Goal: Task Accomplishment & Management: Use online tool/utility

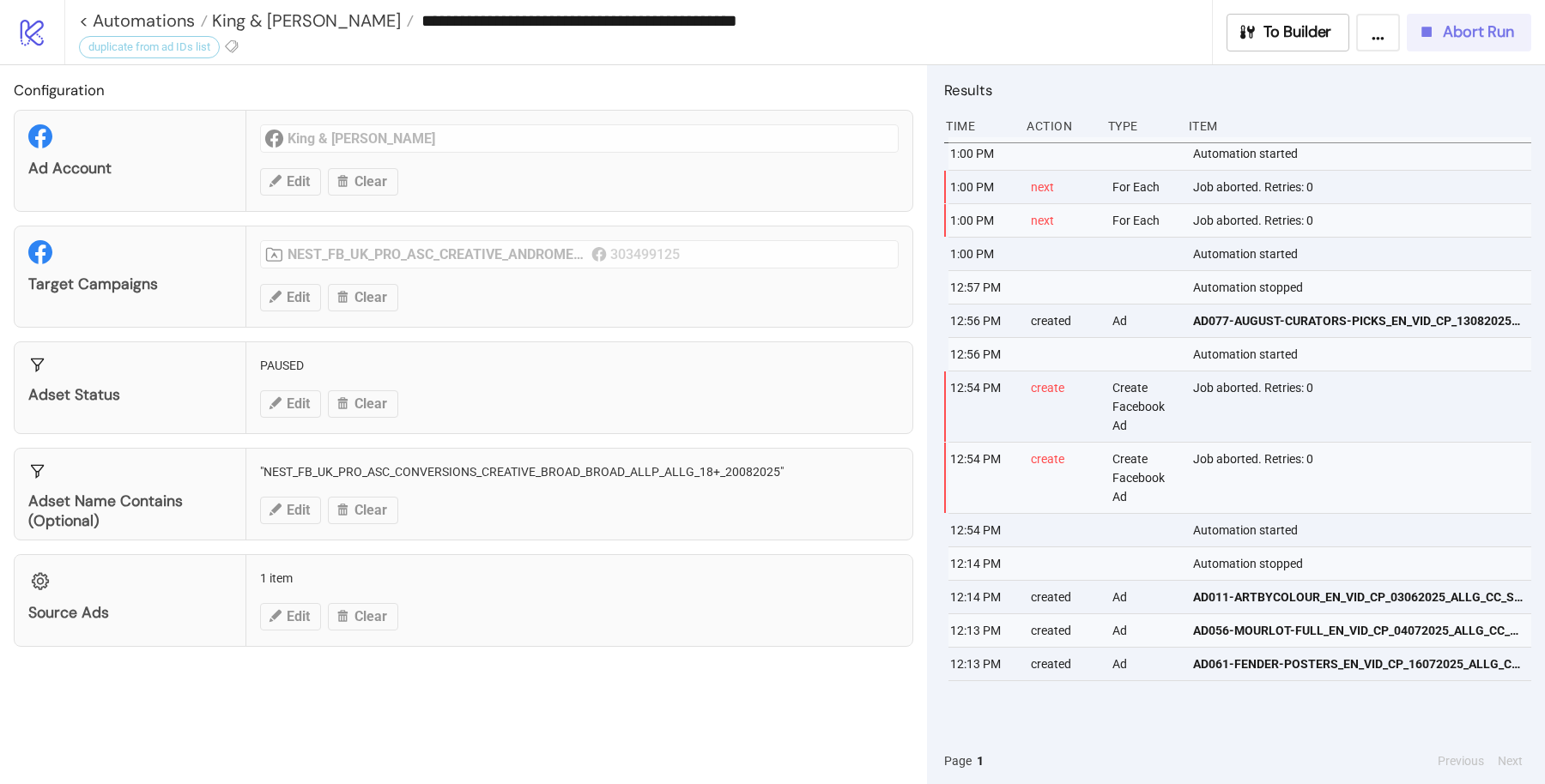
click at [1465, 17] on button "Abort Run" at bounding box center [1468, 33] width 124 height 38
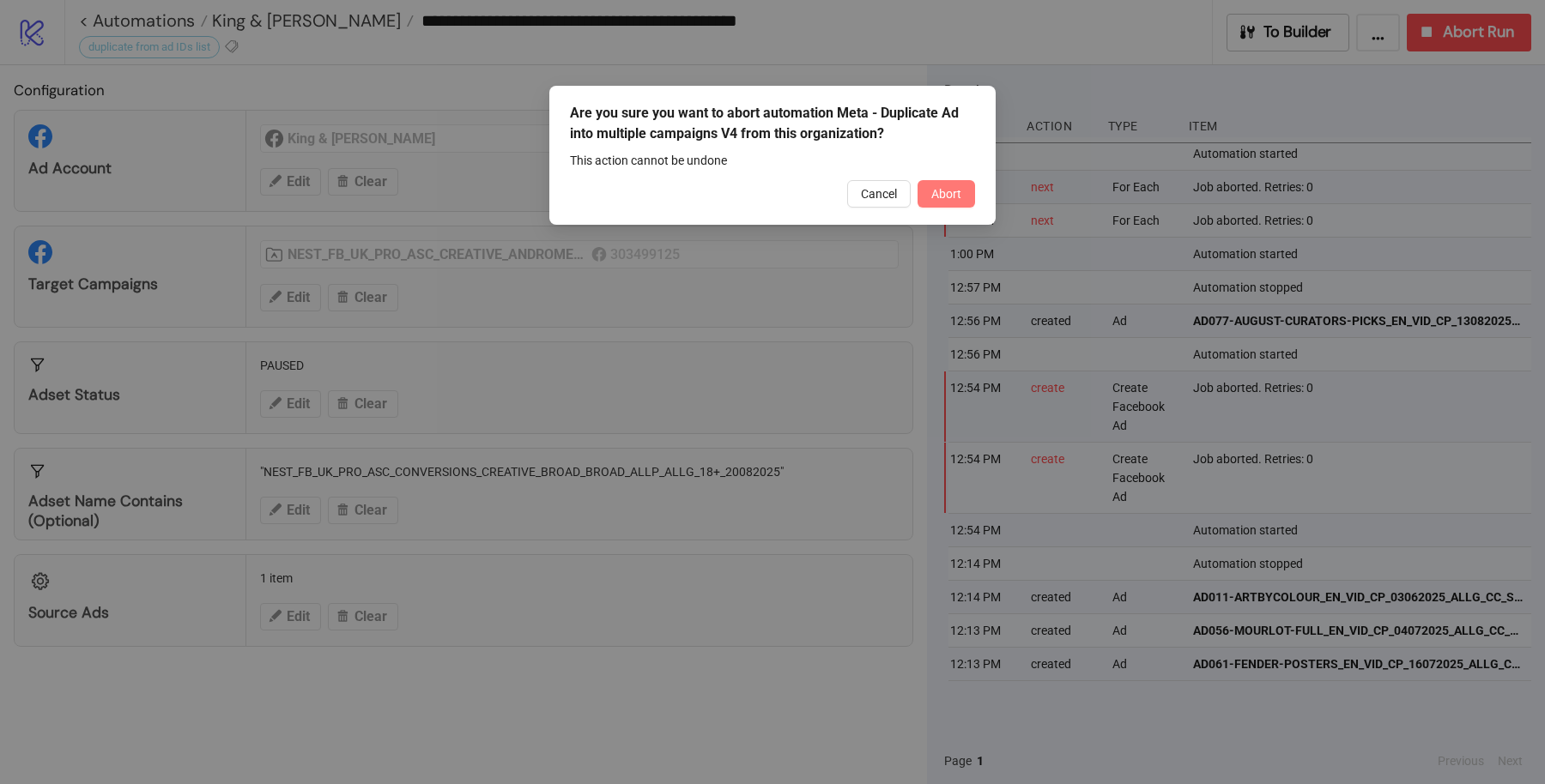
click at [950, 193] on span "Abort" at bounding box center [946, 194] width 30 height 14
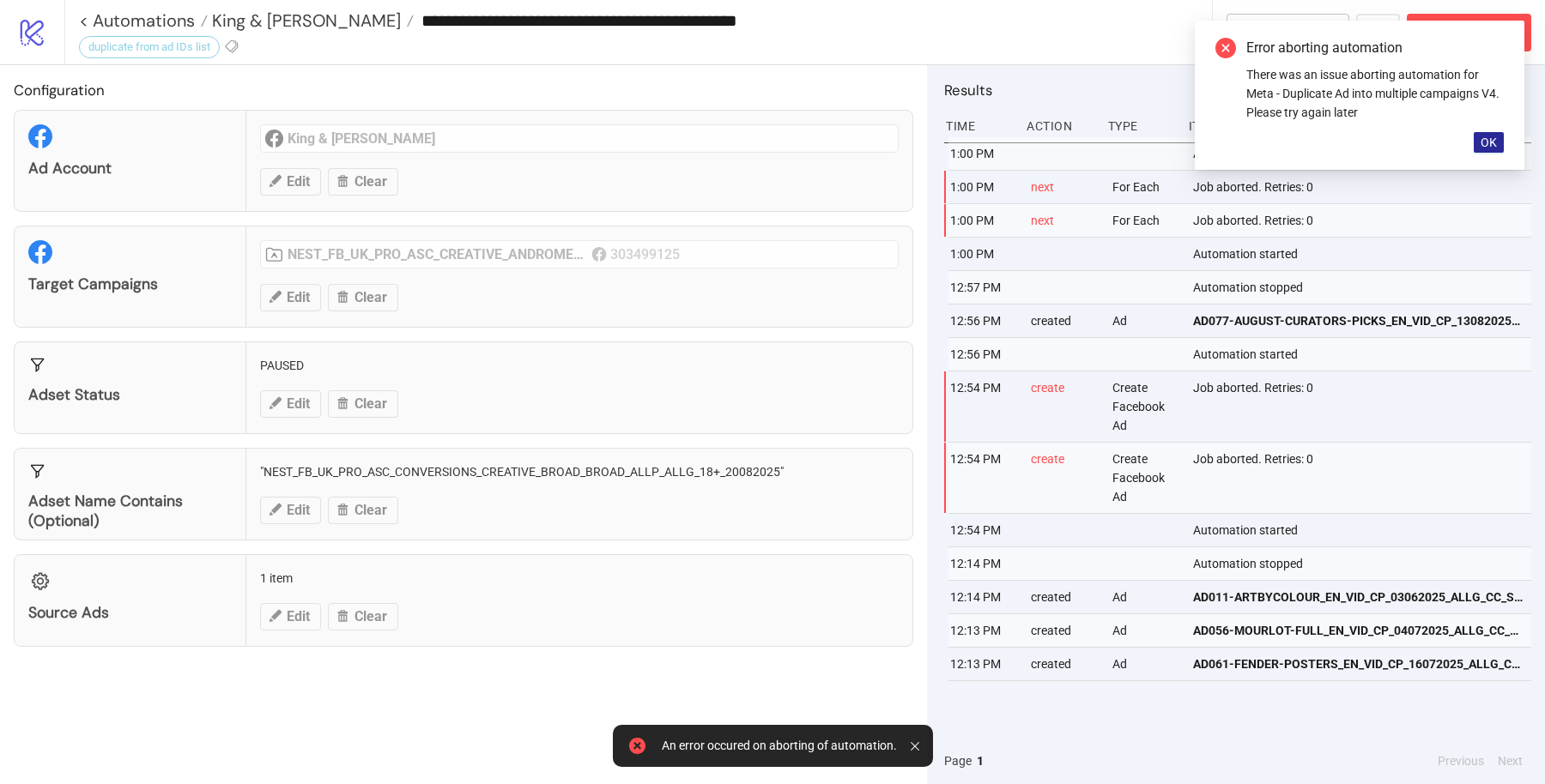
click at [1500, 143] on button "OK" at bounding box center [1488, 142] width 30 height 21
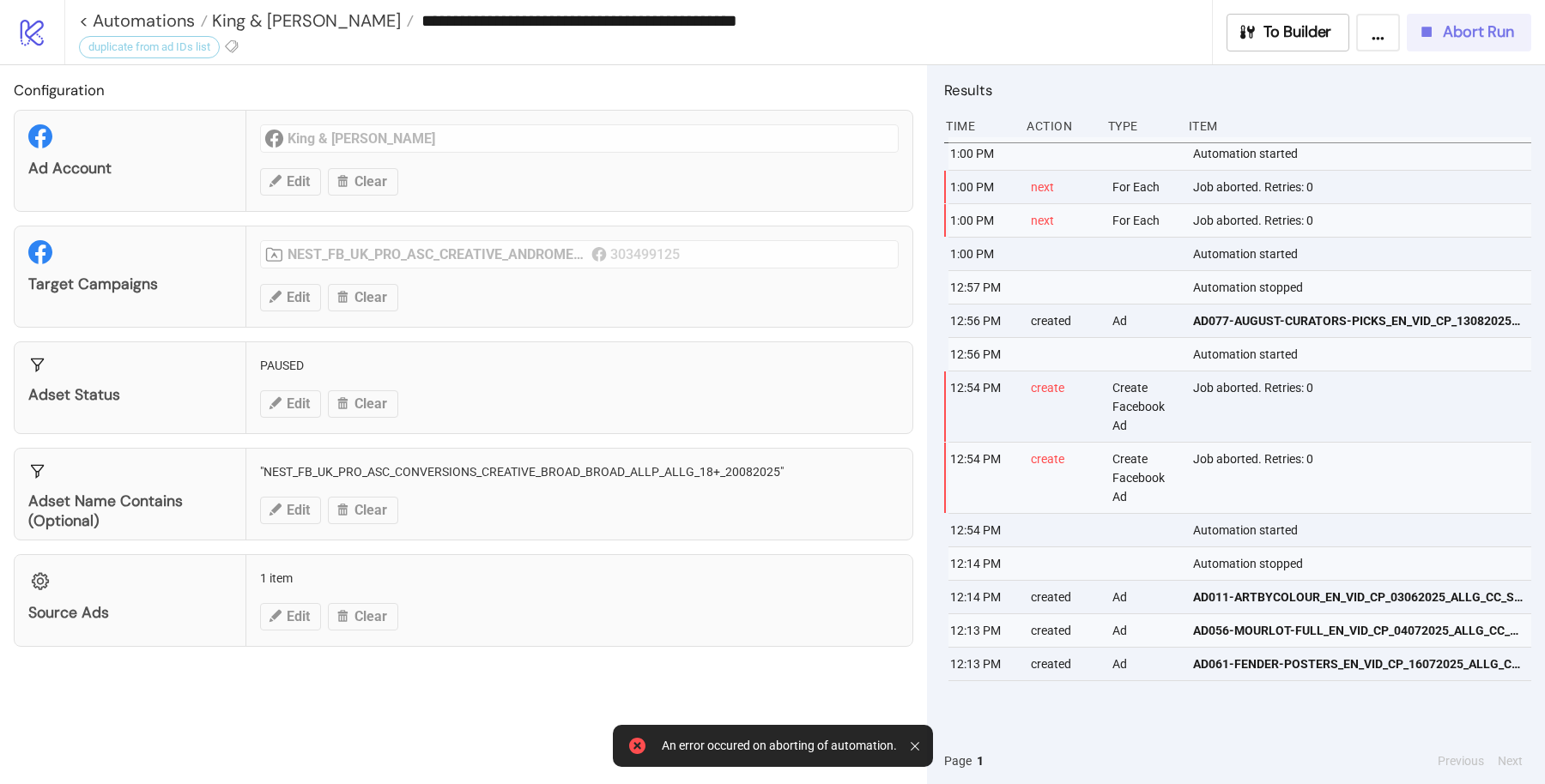
click at [1442, 39] on div "Abort Run" at bounding box center [1466, 32] width 97 height 20
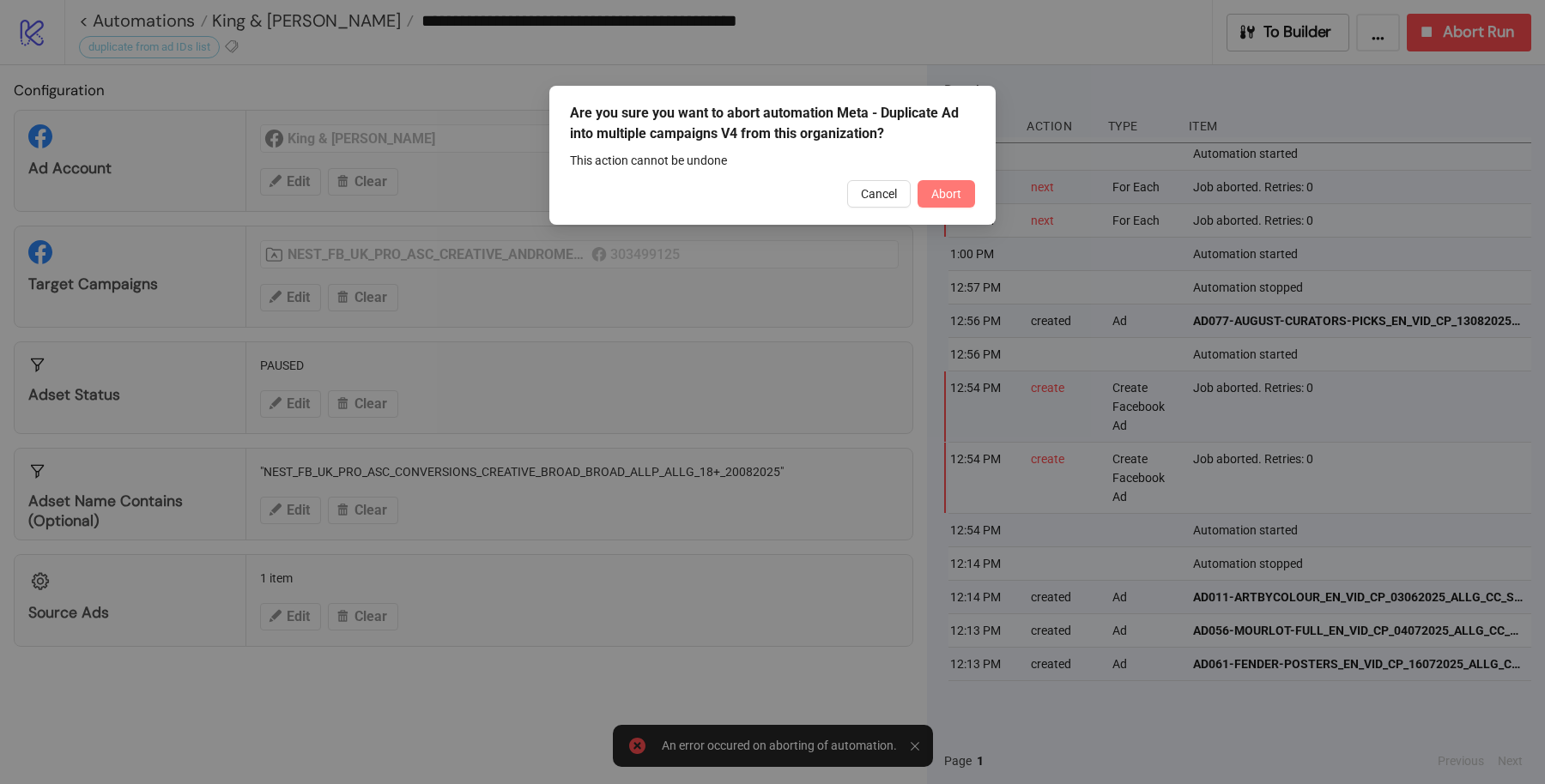
click at [970, 206] on button "Abort" at bounding box center [946, 194] width 58 height 28
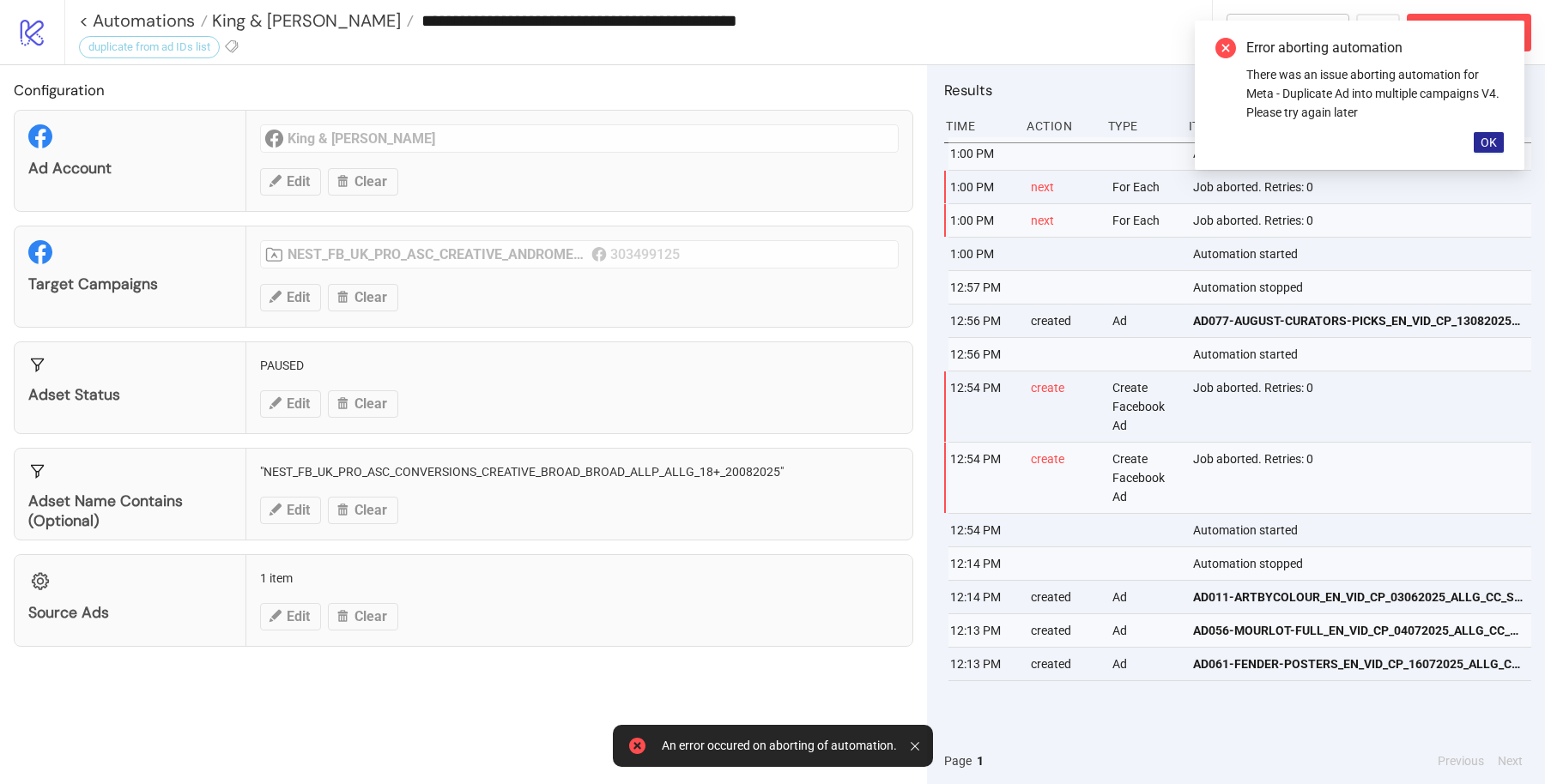
click at [1485, 144] on span "OK" at bounding box center [1488, 143] width 16 height 14
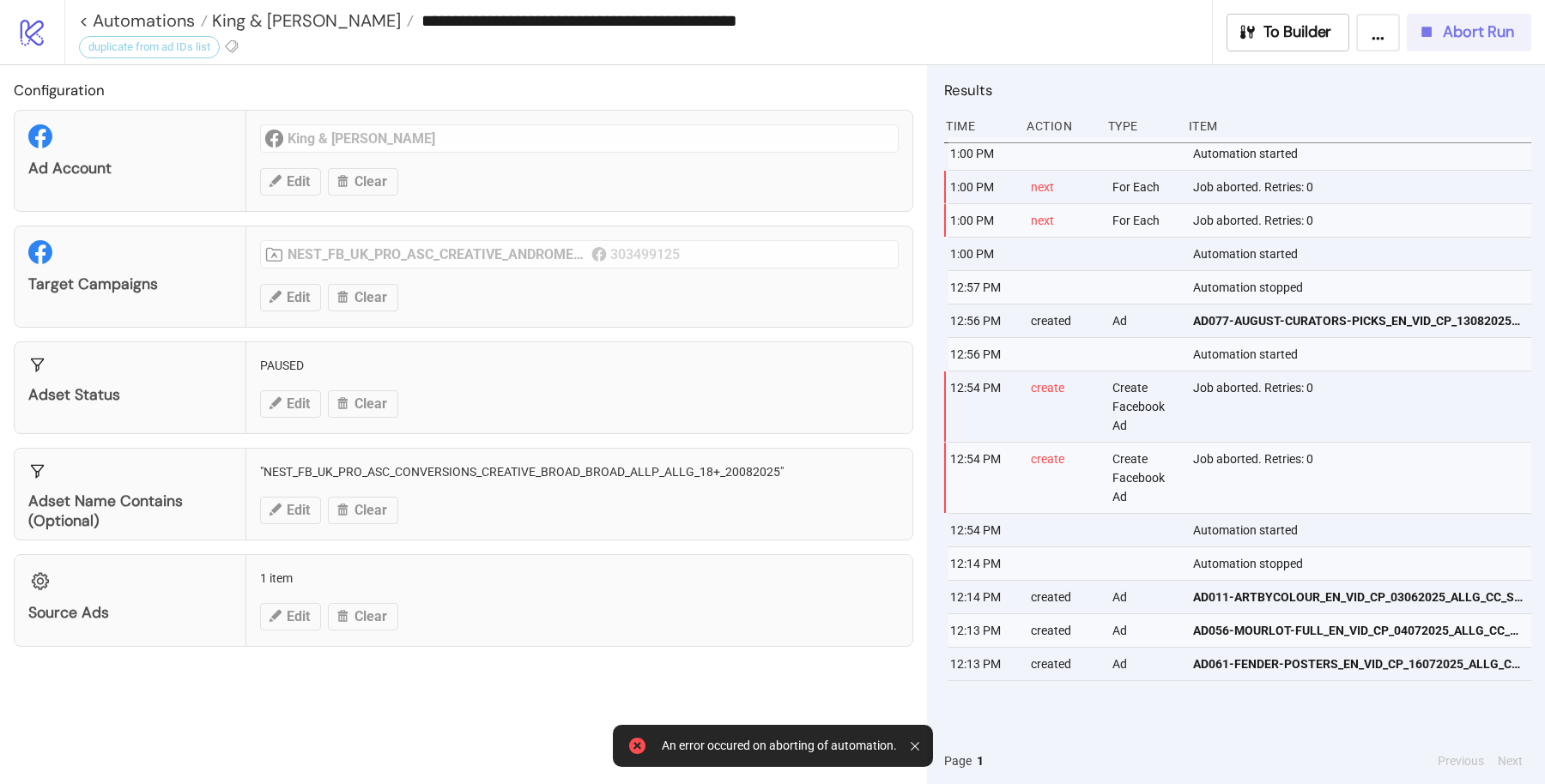
click at [1481, 35] on span "Abort Run" at bounding box center [1479, 32] width 71 height 20
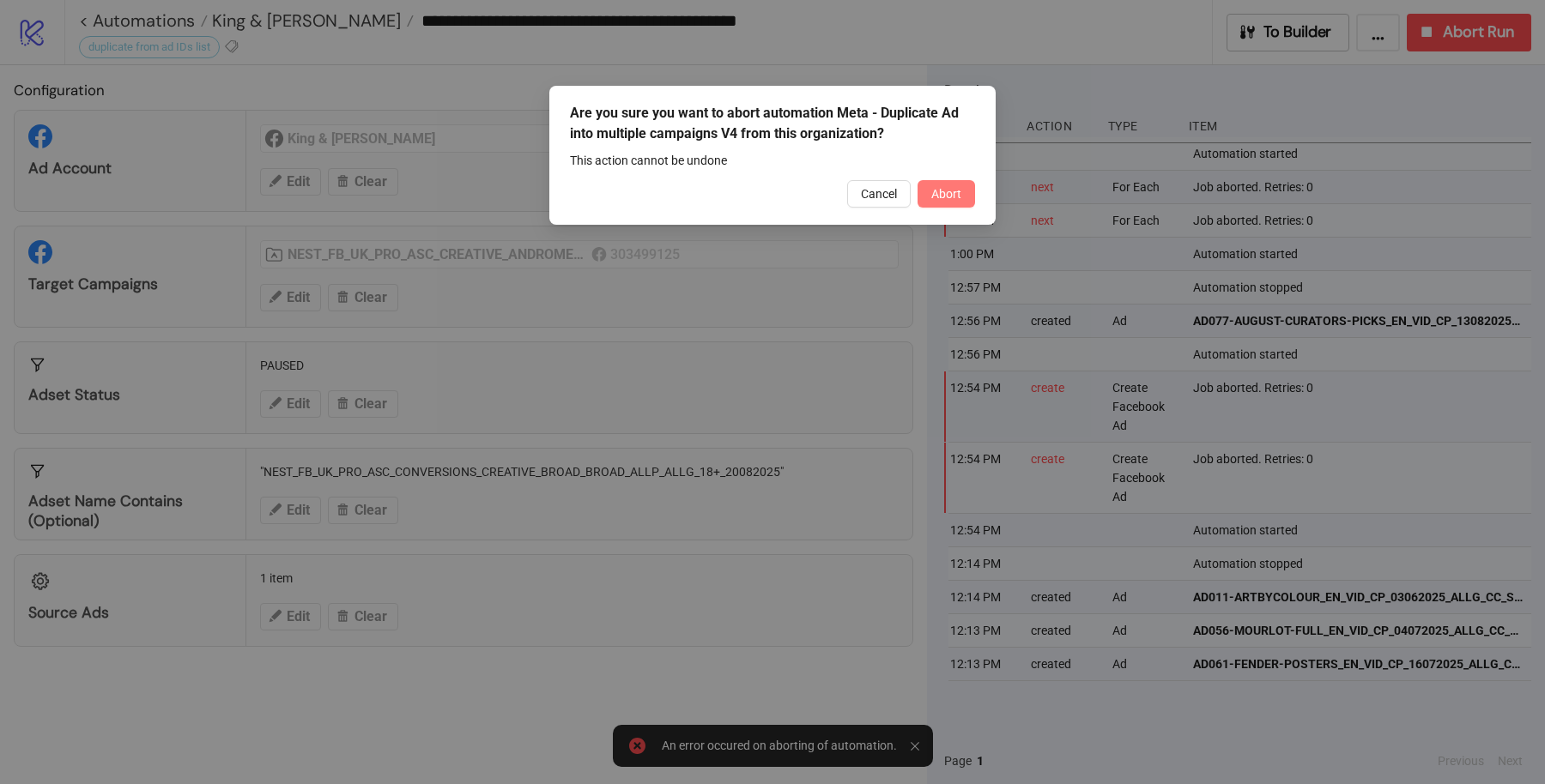
click at [944, 184] on button "Abort" at bounding box center [946, 194] width 58 height 28
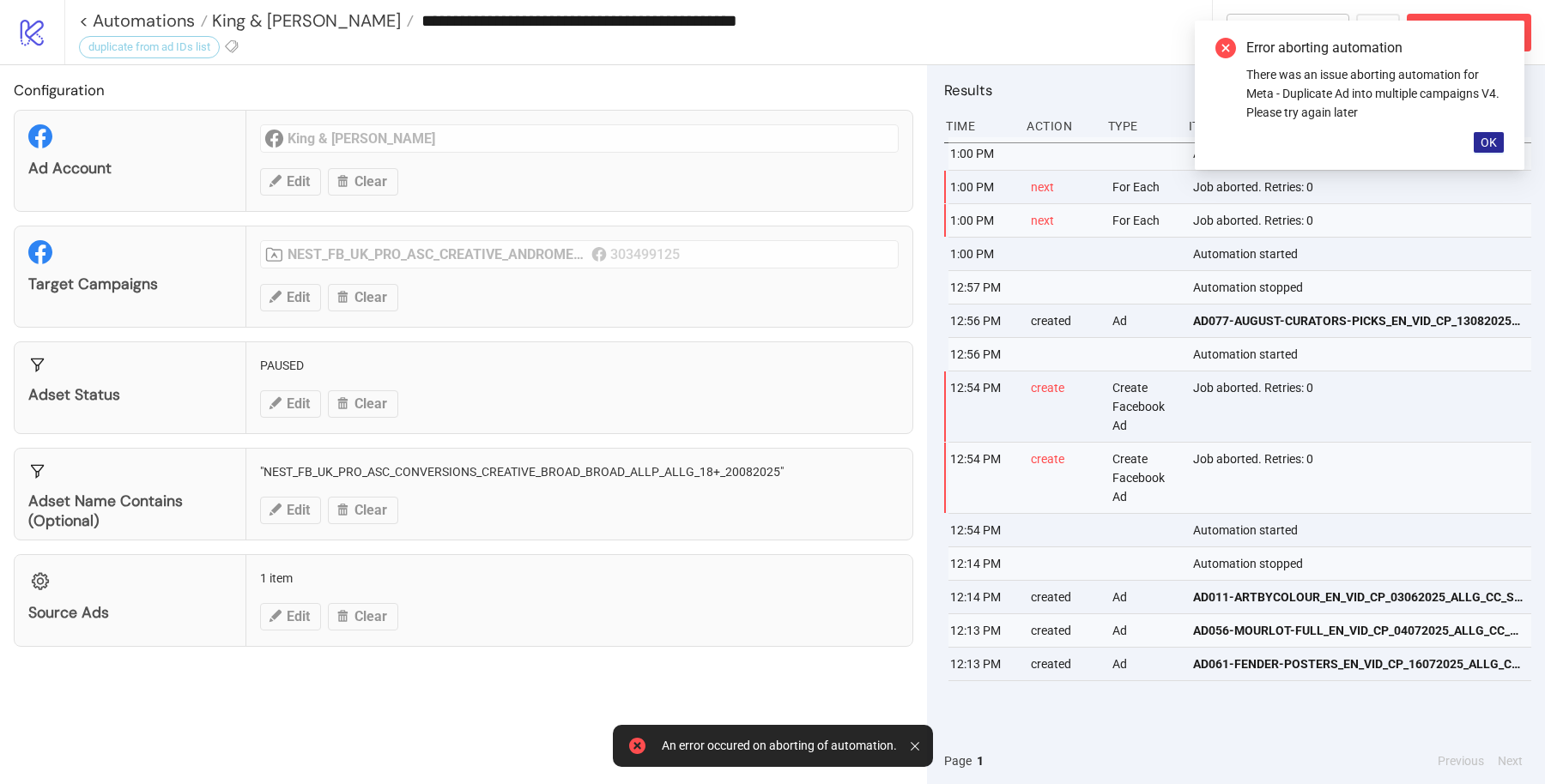
click at [1485, 146] on span "OK" at bounding box center [1488, 143] width 16 height 14
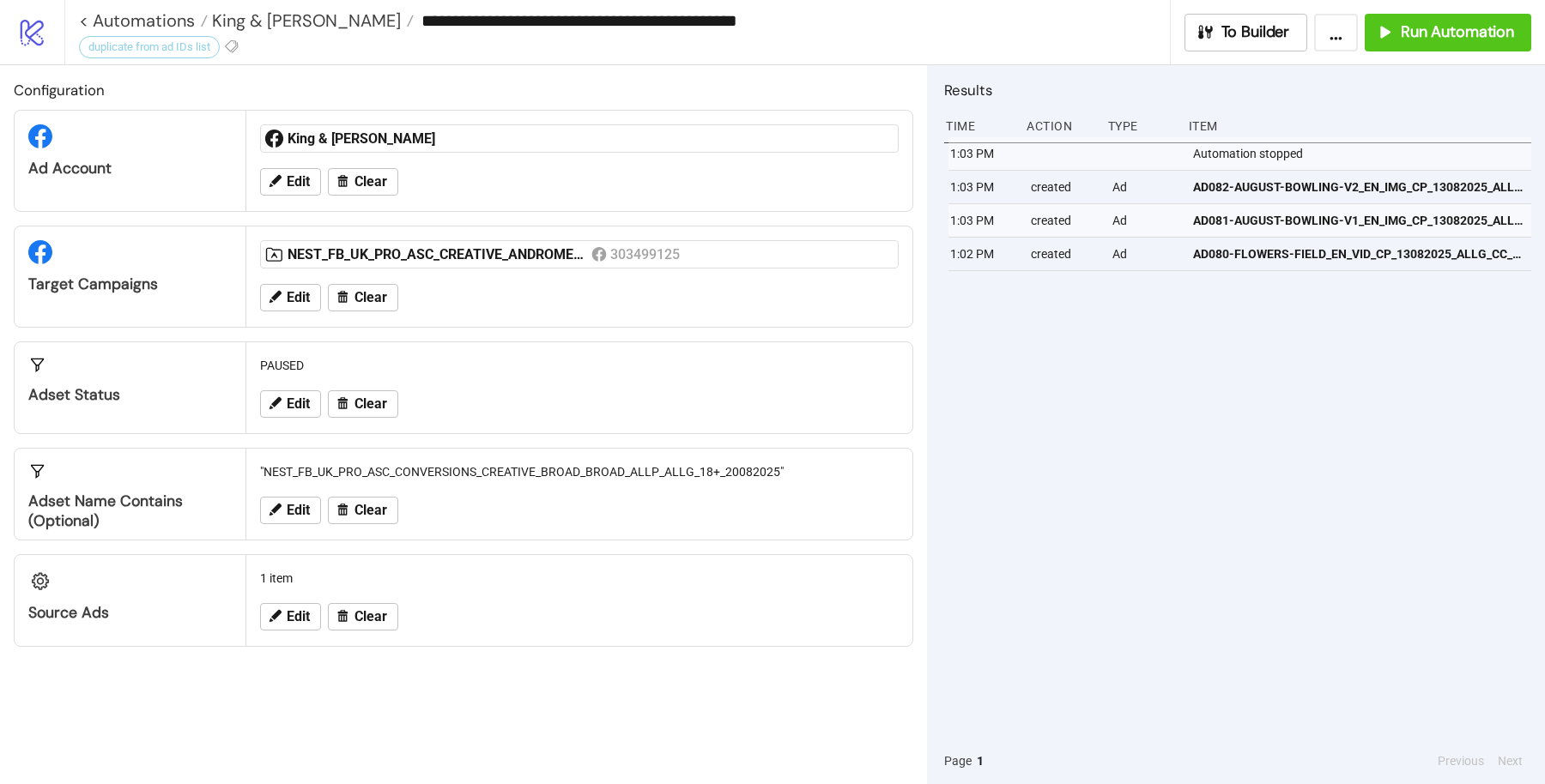
click at [1065, 370] on div "1:03 PM Automation stopped 1:03 PM created Ad AD082-AUGUST-BOWLING-V2_EN_IMG_CP…" at bounding box center [1238, 437] width 587 height 601
click at [260, 615] on button "Edit" at bounding box center [290, 616] width 60 height 28
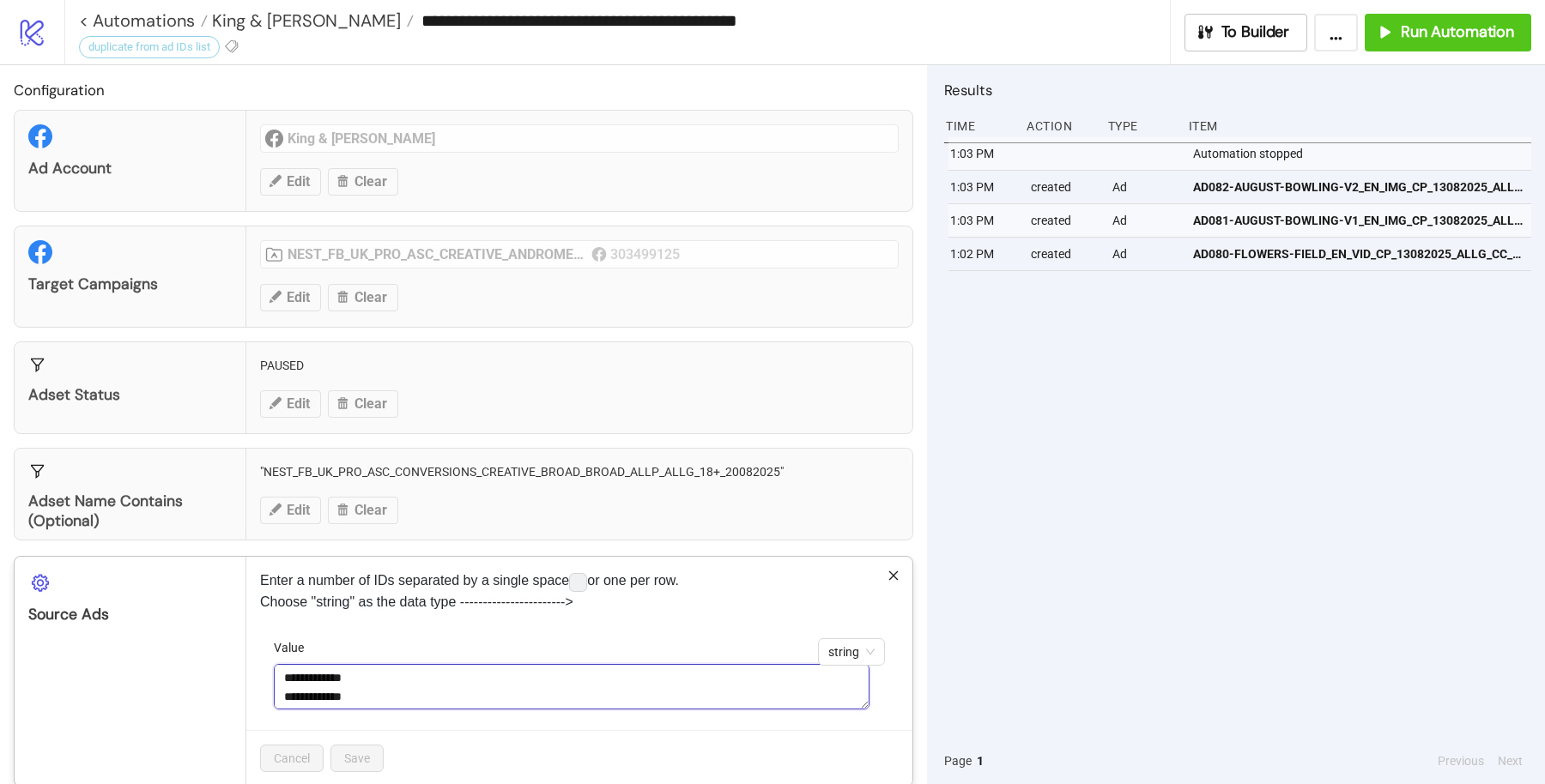
click at [341, 674] on textarea "**********" at bounding box center [571, 687] width 596 height 46
type textarea "**********"
click at [361, 751] on span "Save" at bounding box center [357, 758] width 26 height 14
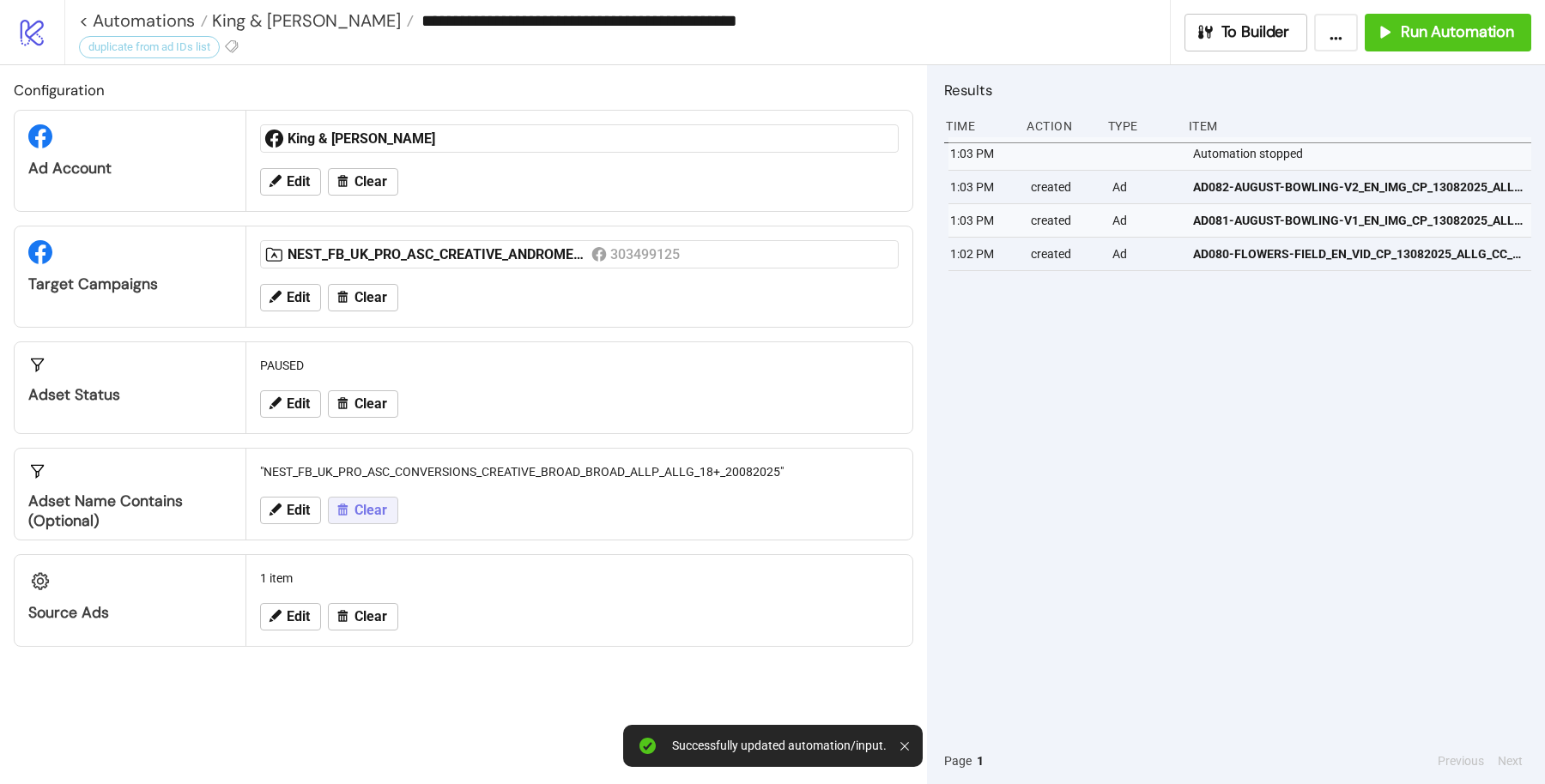
click at [365, 507] on span "Clear" at bounding box center [370, 510] width 33 height 16
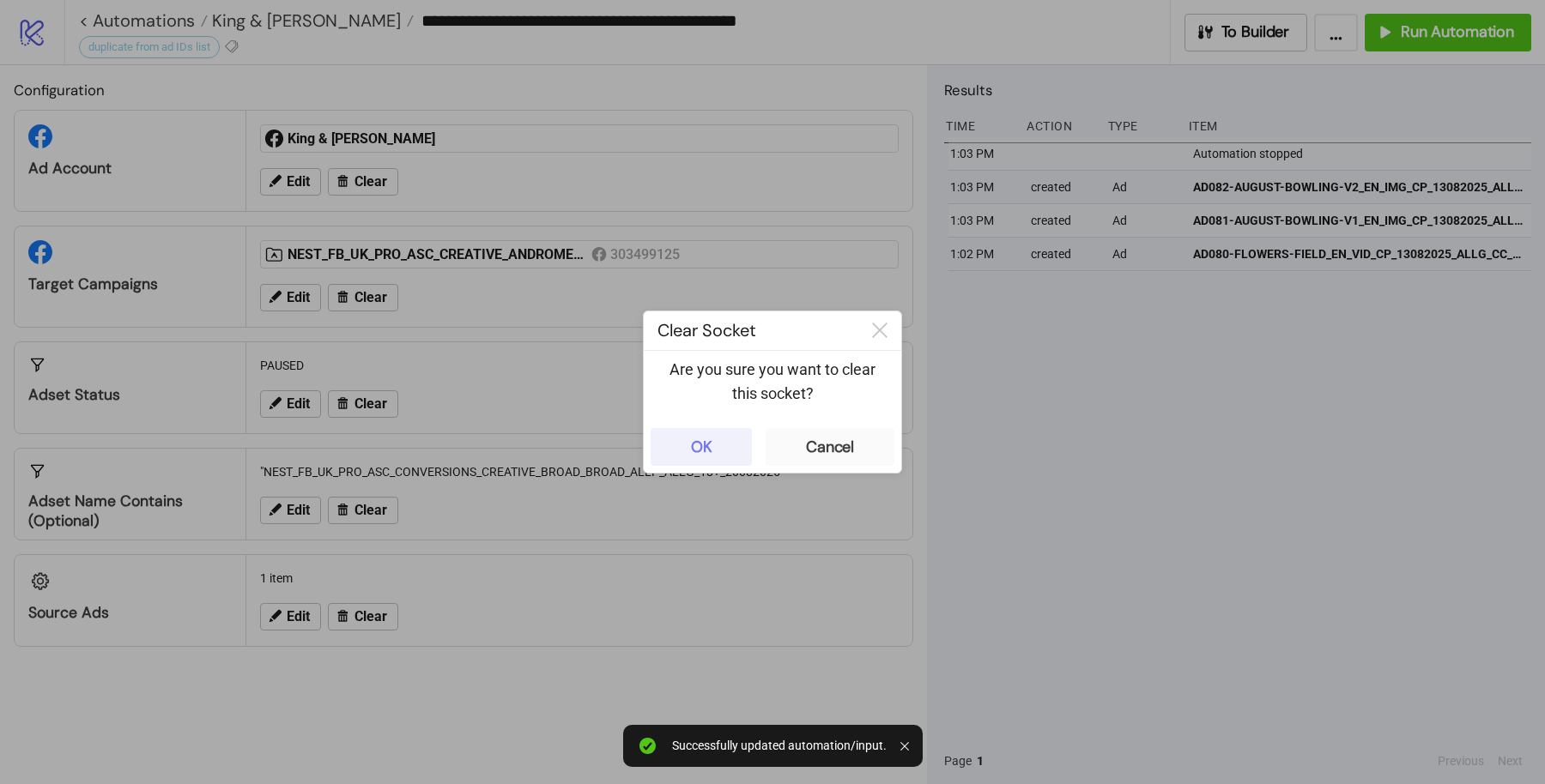
click at [661, 440] on button "OK" at bounding box center [701, 447] width 101 height 38
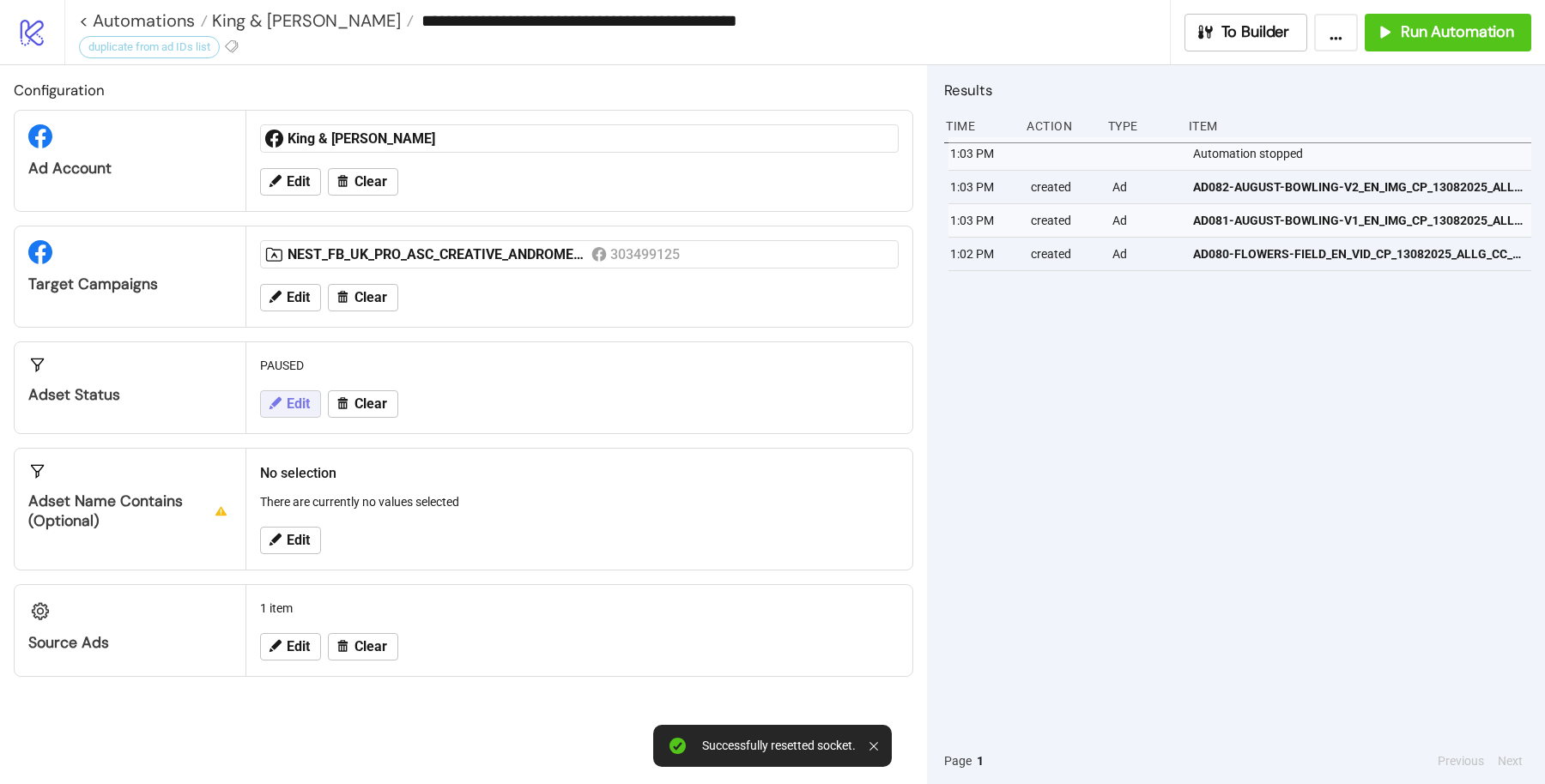
click at [277, 399] on icon at bounding box center [276, 403] width 12 height 12
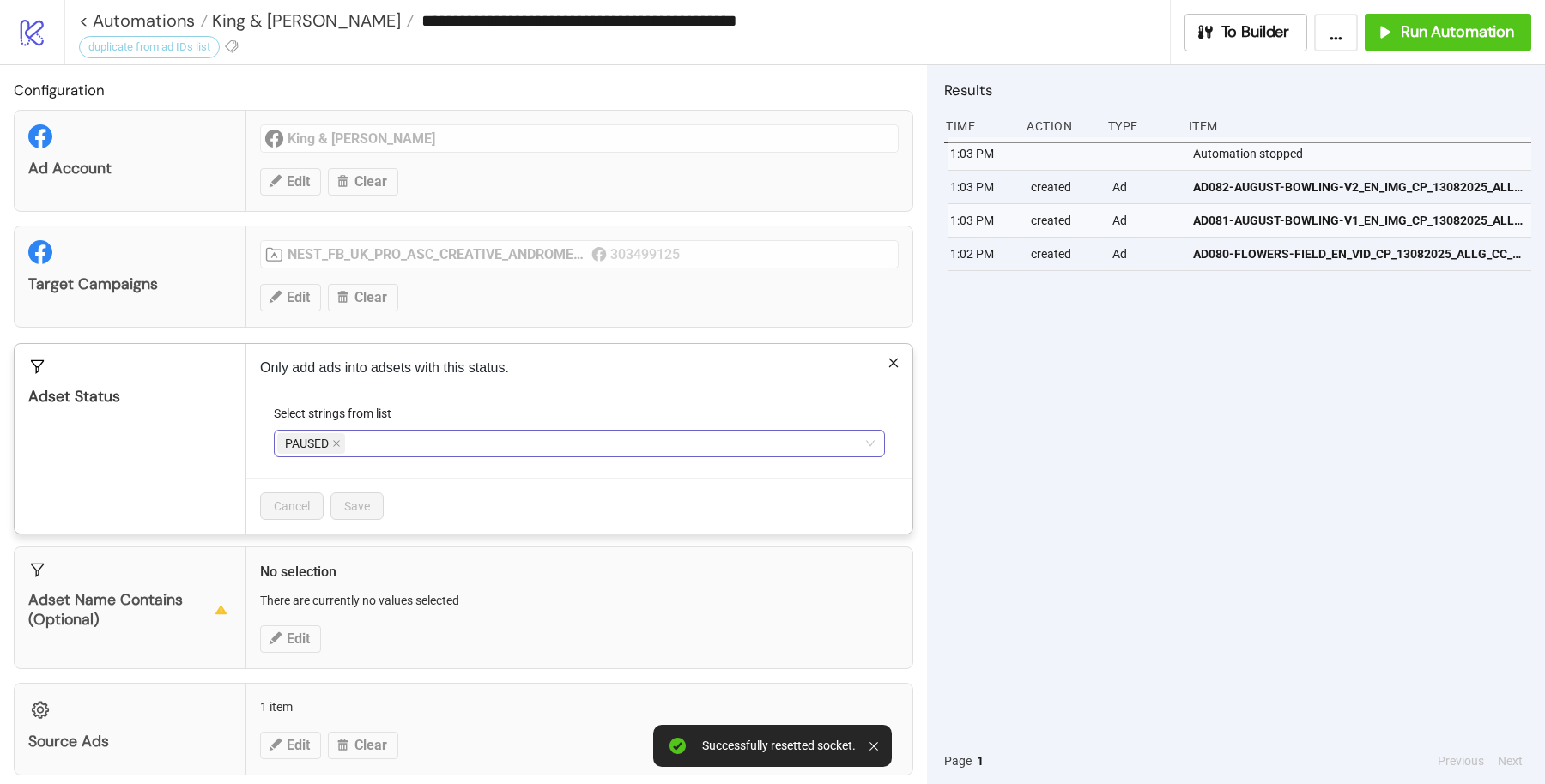
click at [418, 437] on div "PAUSED" at bounding box center [569, 443] width 586 height 24
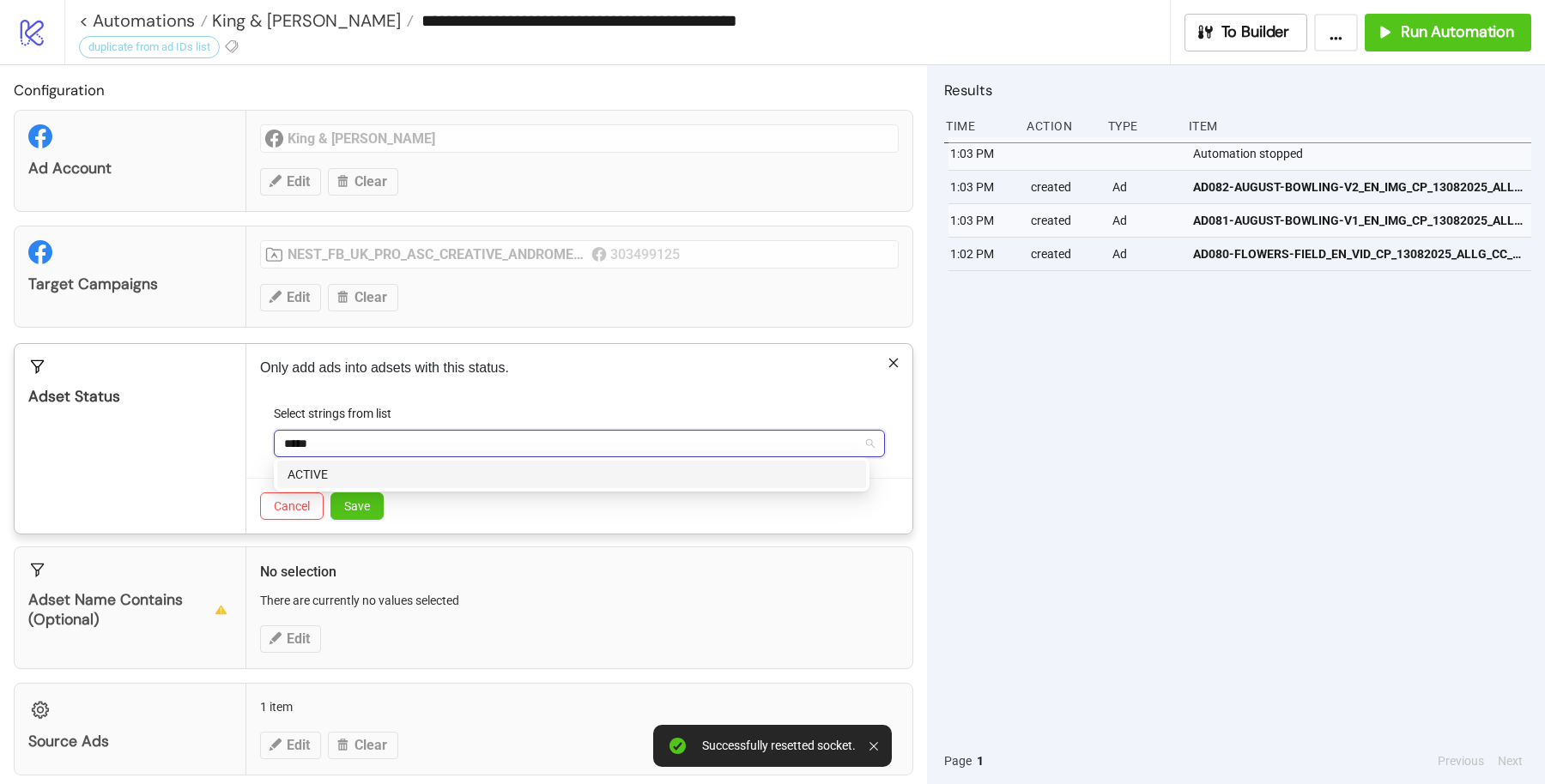
type input "******"
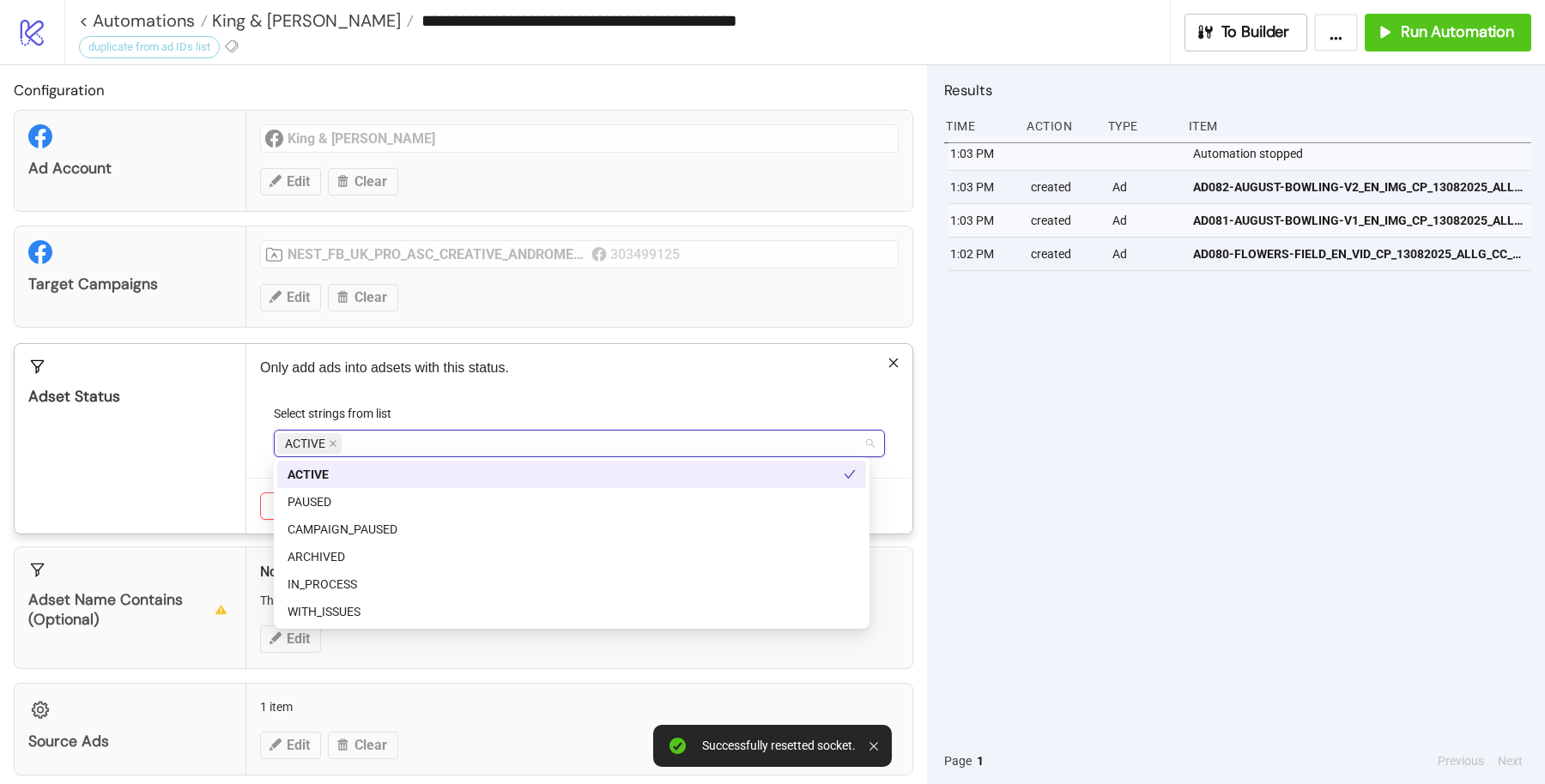
click at [529, 380] on div "Only add ads into adsets with this status. Select strings from list ACTIVE Canc…" at bounding box center [578, 438] width 665 height 189
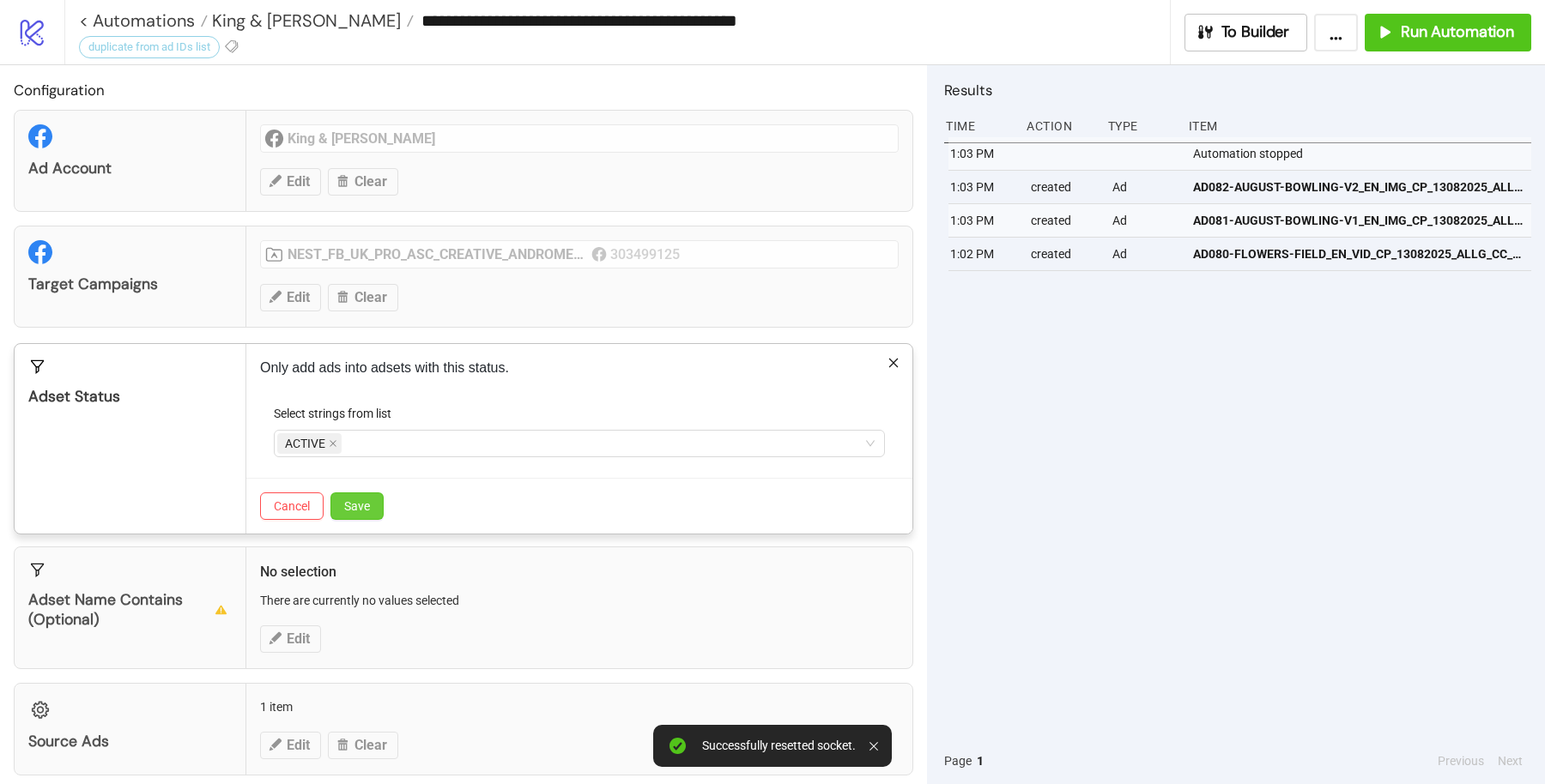
click at [364, 493] on button "Save" at bounding box center [357, 506] width 54 height 28
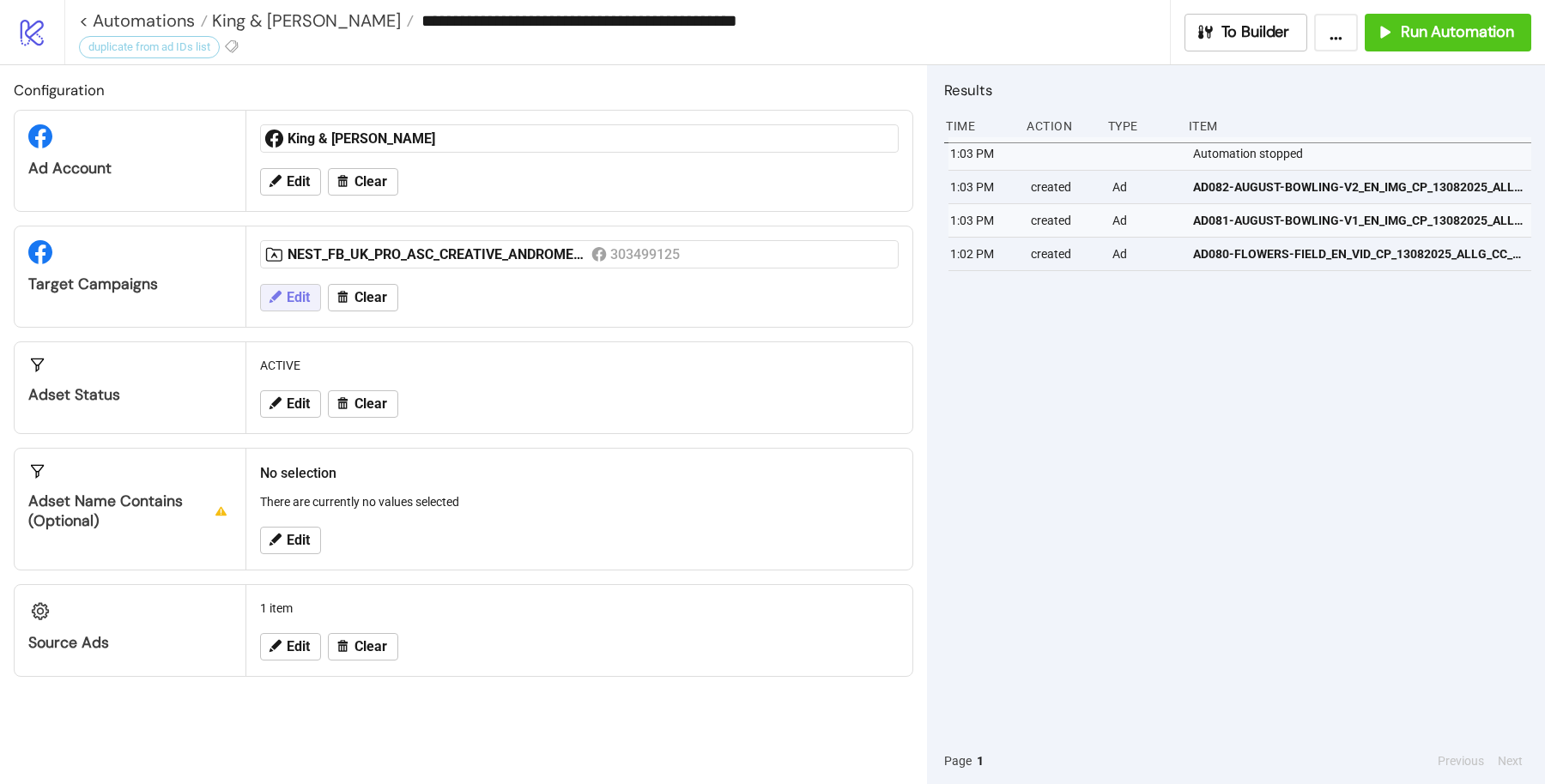
click at [273, 301] on icon at bounding box center [275, 297] width 16 height 16
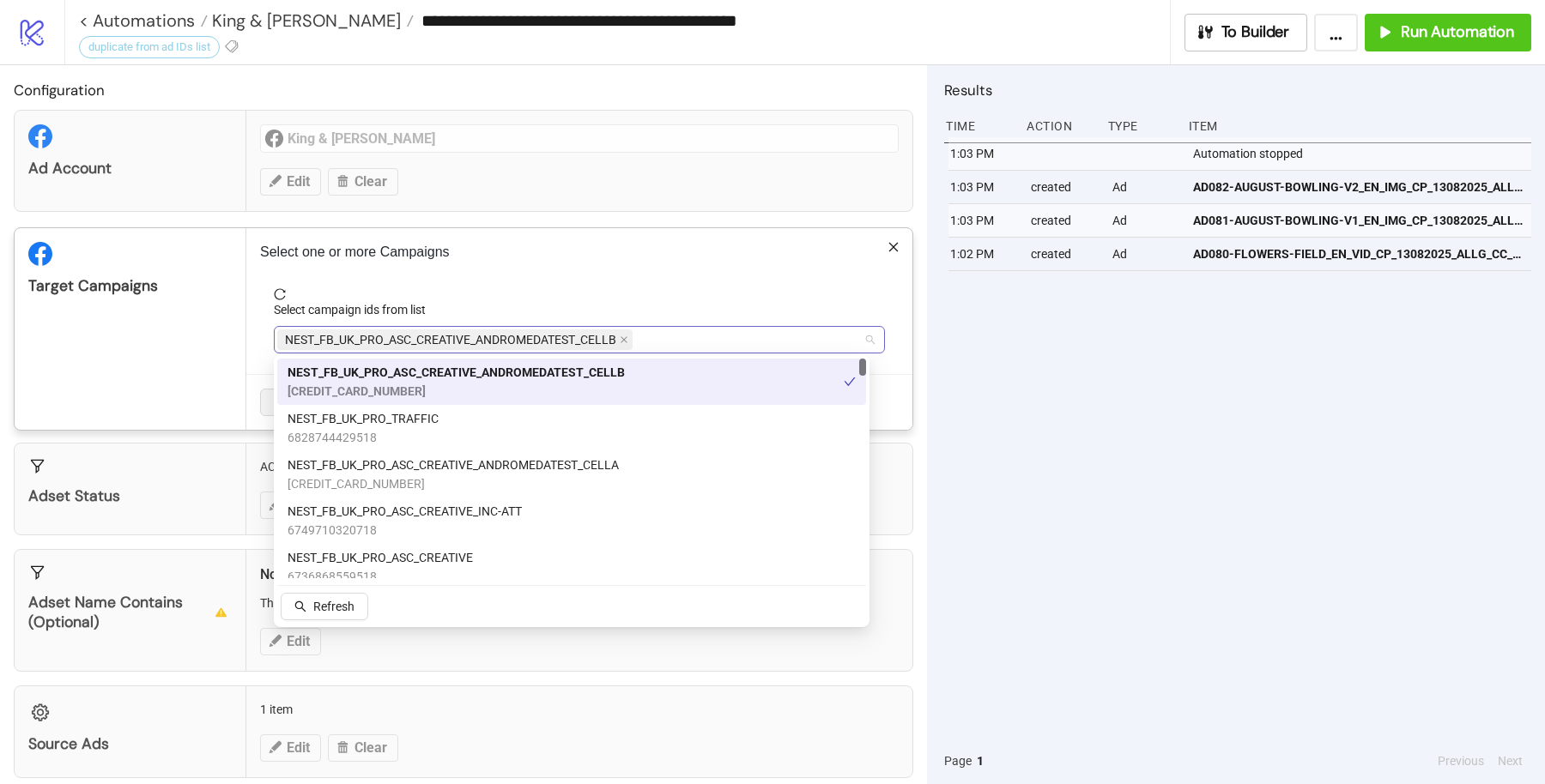
click at [720, 331] on div "NEST_FB_UK_PRO_ASC_CREATIVE_ANDROMEDATEST_CELLB" at bounding box center [569, 340] width 586 height 24
paste input "**********"
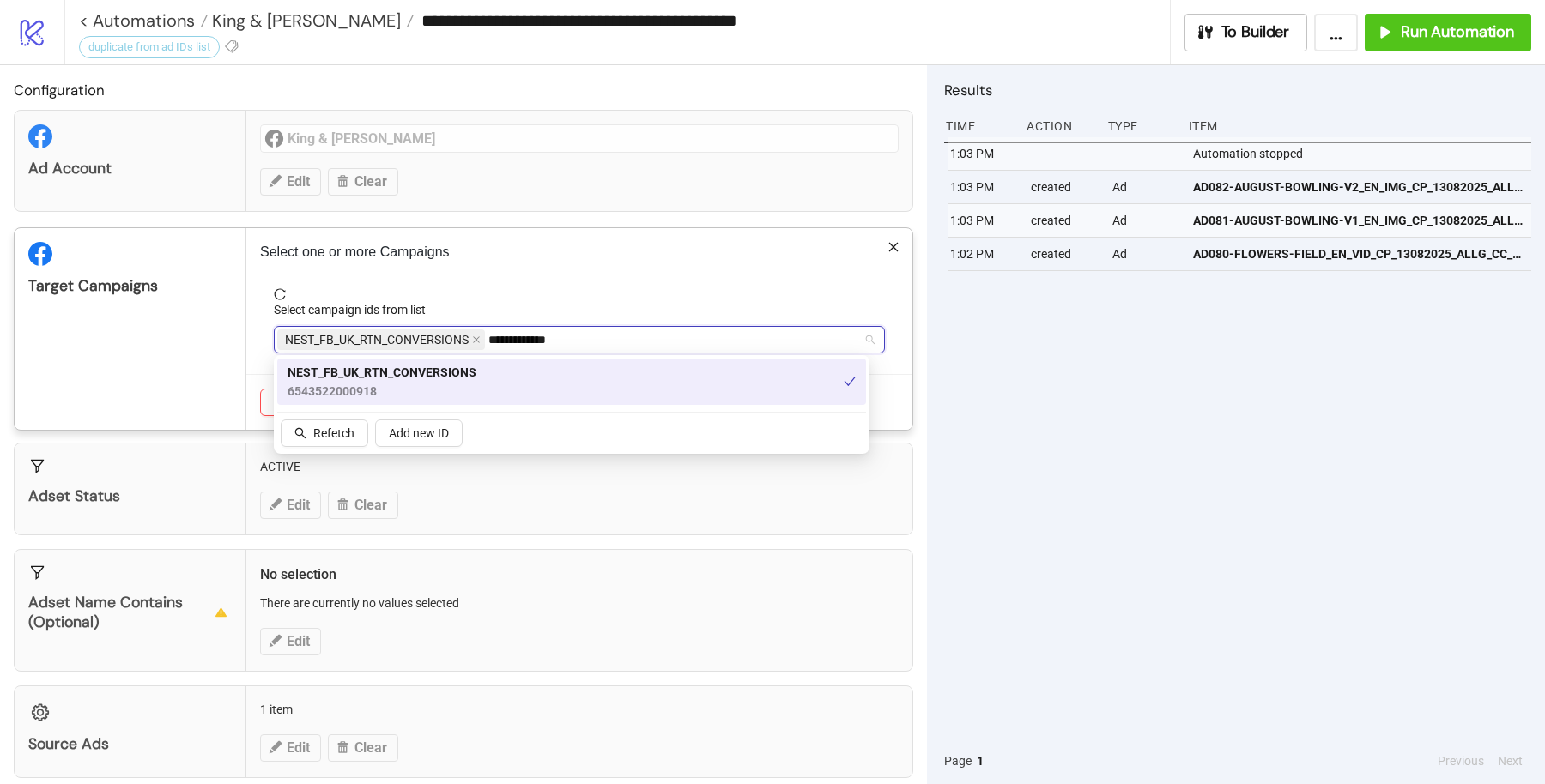
type input "**********"
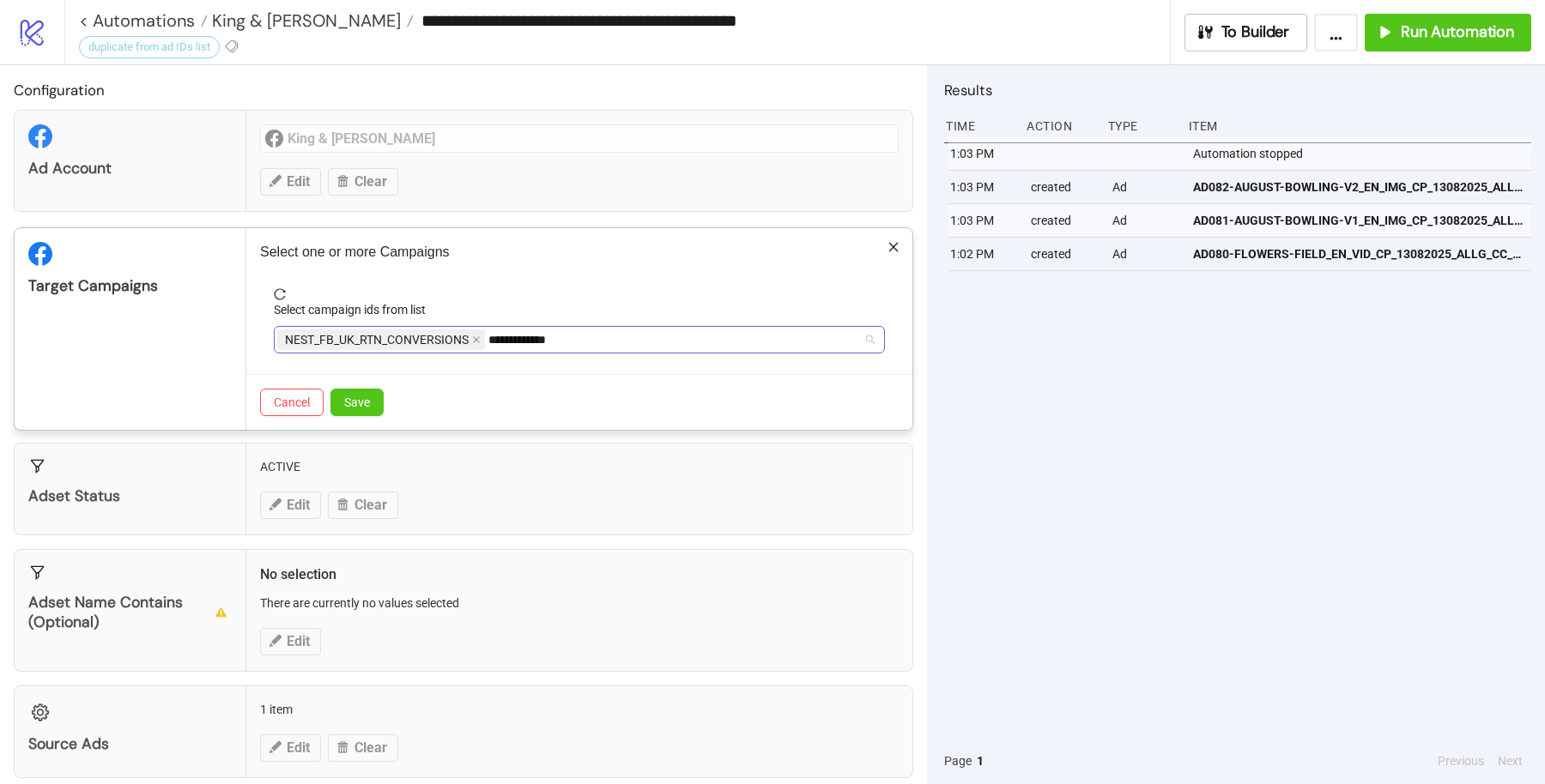
click at [754, 350] on div "**********" at bounding box center [579, 340] width 611 height 28
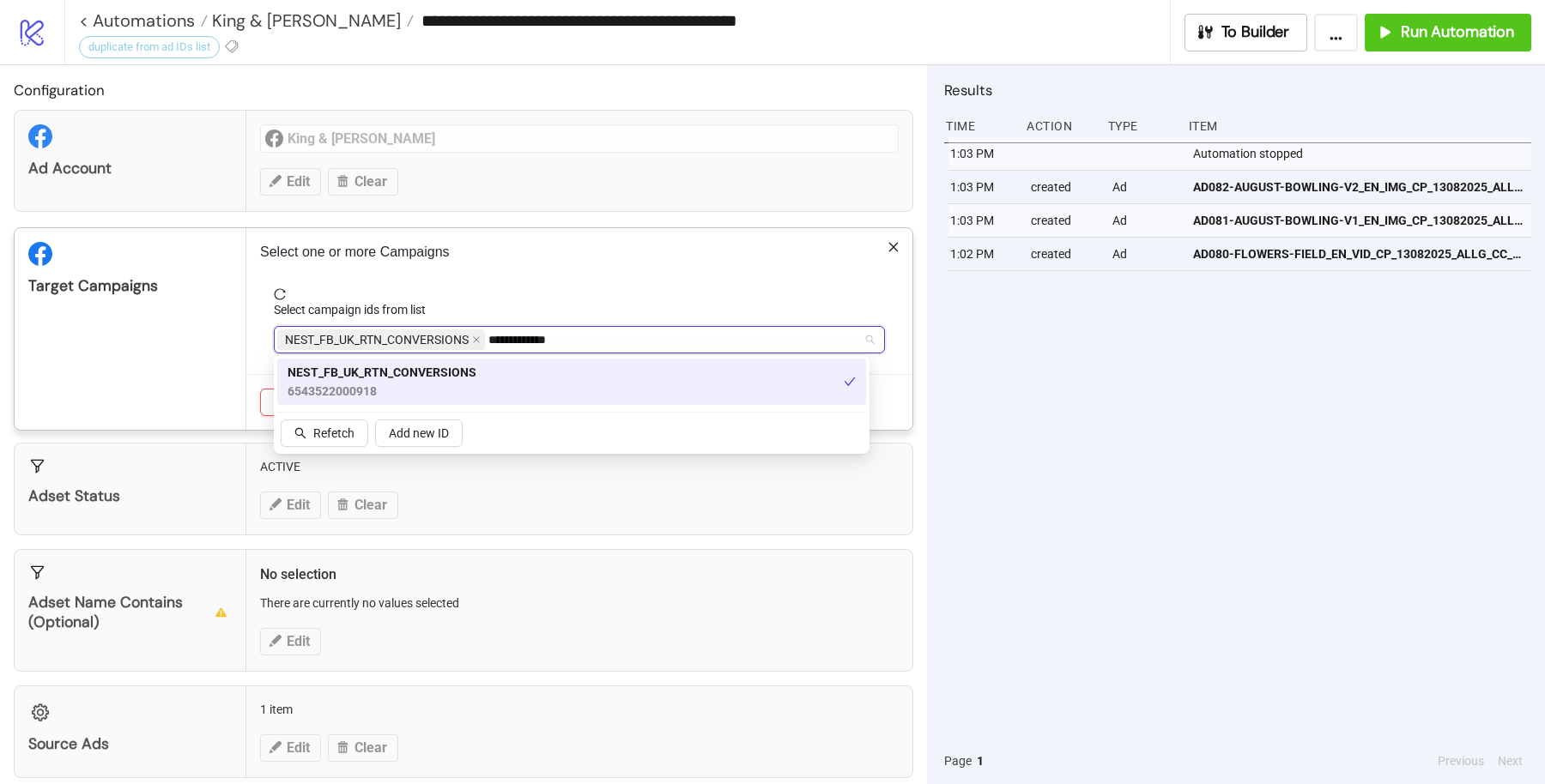
paste input "search"
type input "**********"
click at [672, 277] on div "Select one or more Campaigns Select campaign ids from list NEST_FB_UK_RTN_CONVE…" at bounding box center [578, 328] width 665 height 201
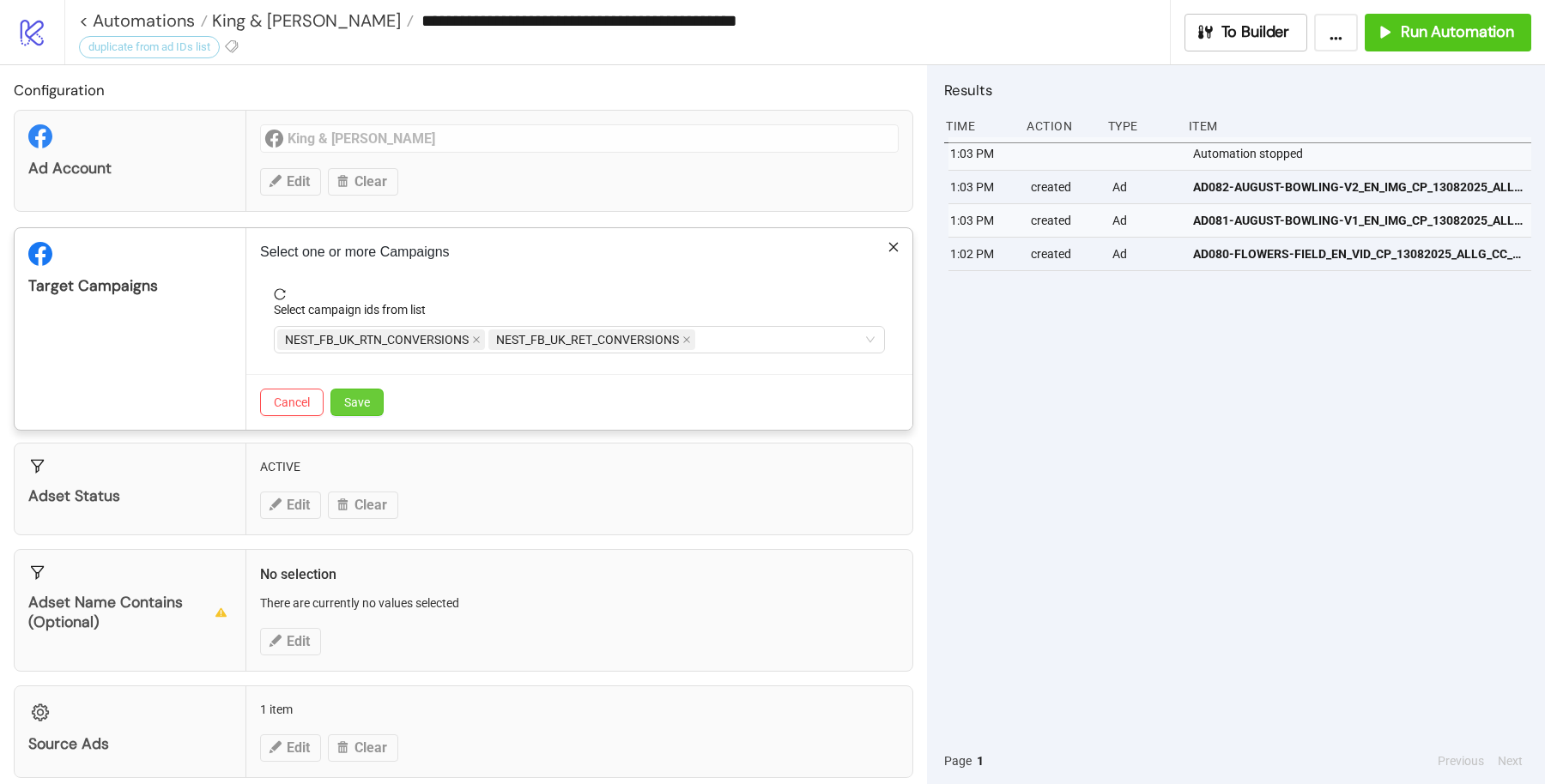
click at [353, 397] on span "Save" at bounding box center [357, 402] width 26 height 14
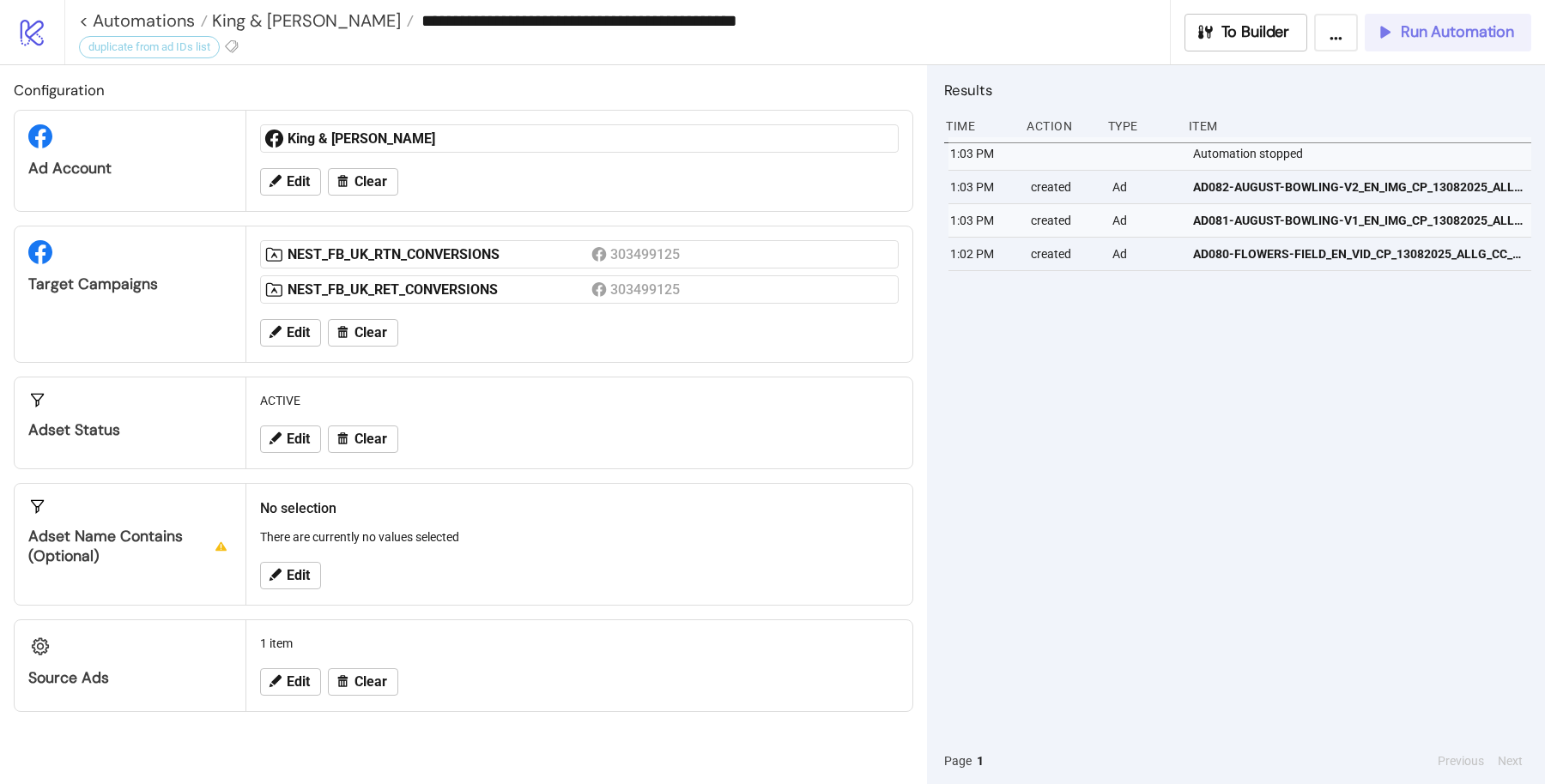
click at [1414, 29] on span "Run Automation" at bounding box center [1457, 32] width 113 height 20
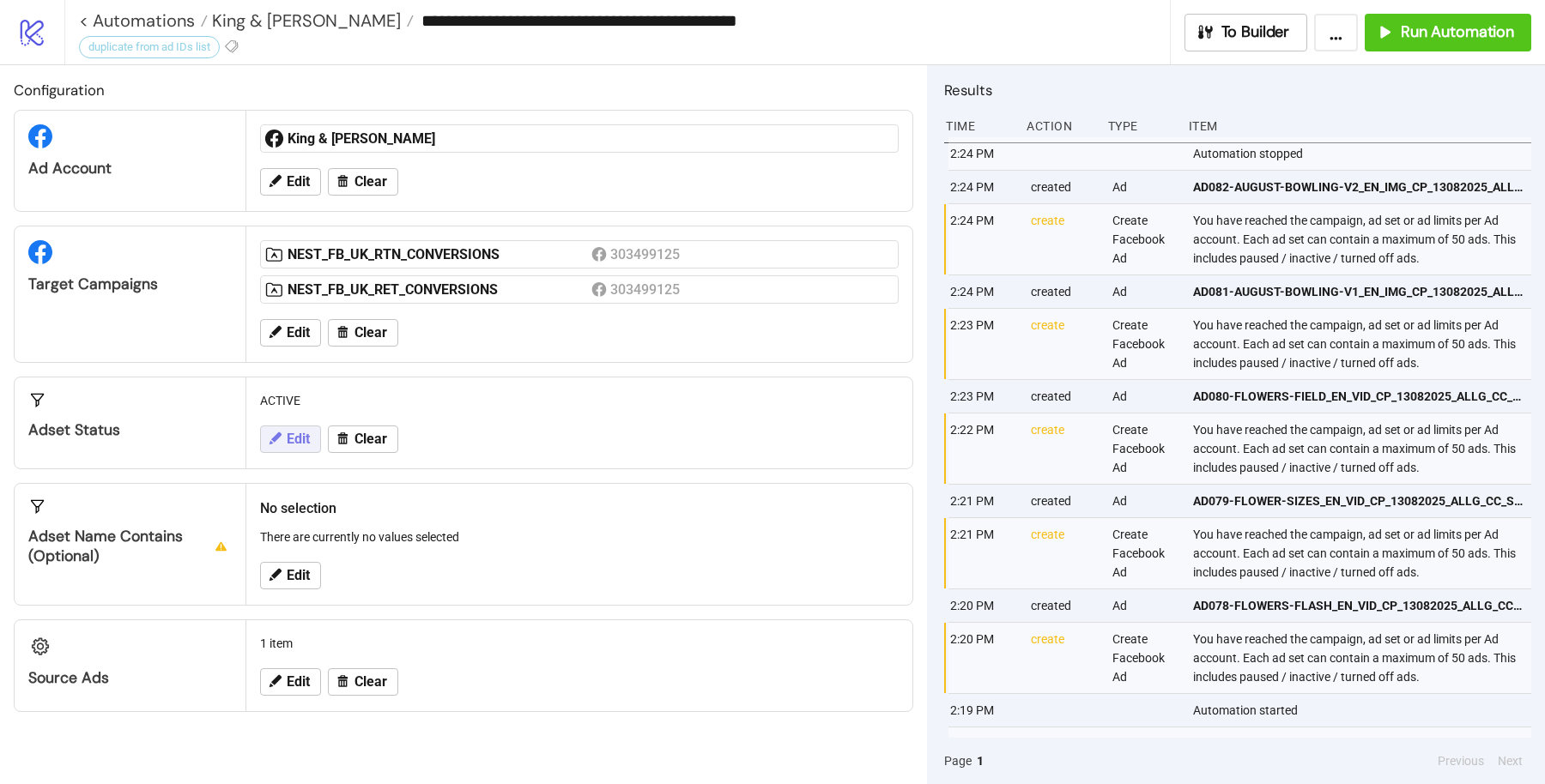
click at [297, 431] on span "Edit" at bounding box center [297, 439] width 23 height 16
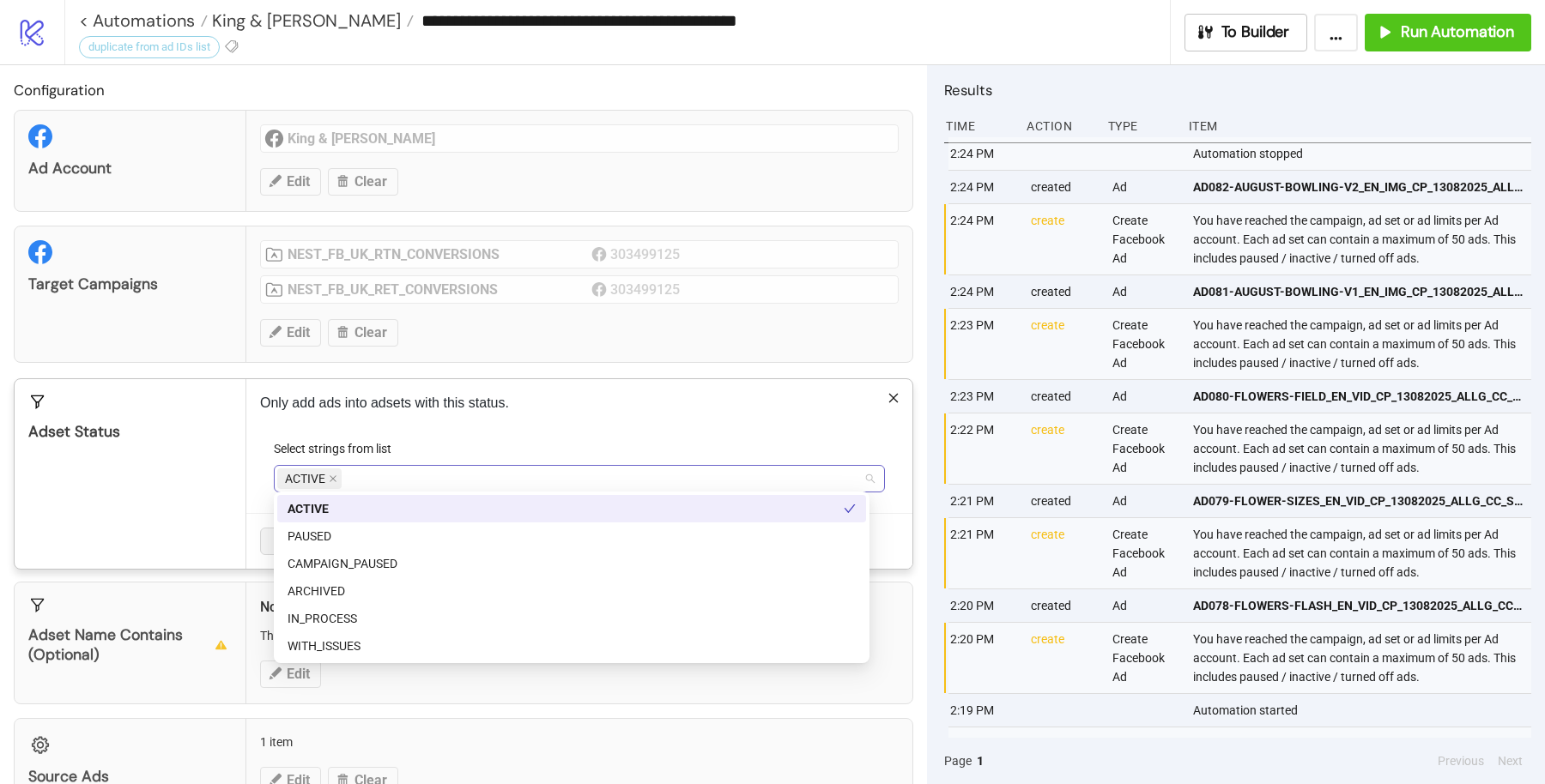
click at [457, 485] on div "ACTIVE" at bounding box center [569, 479] width 586 height 24
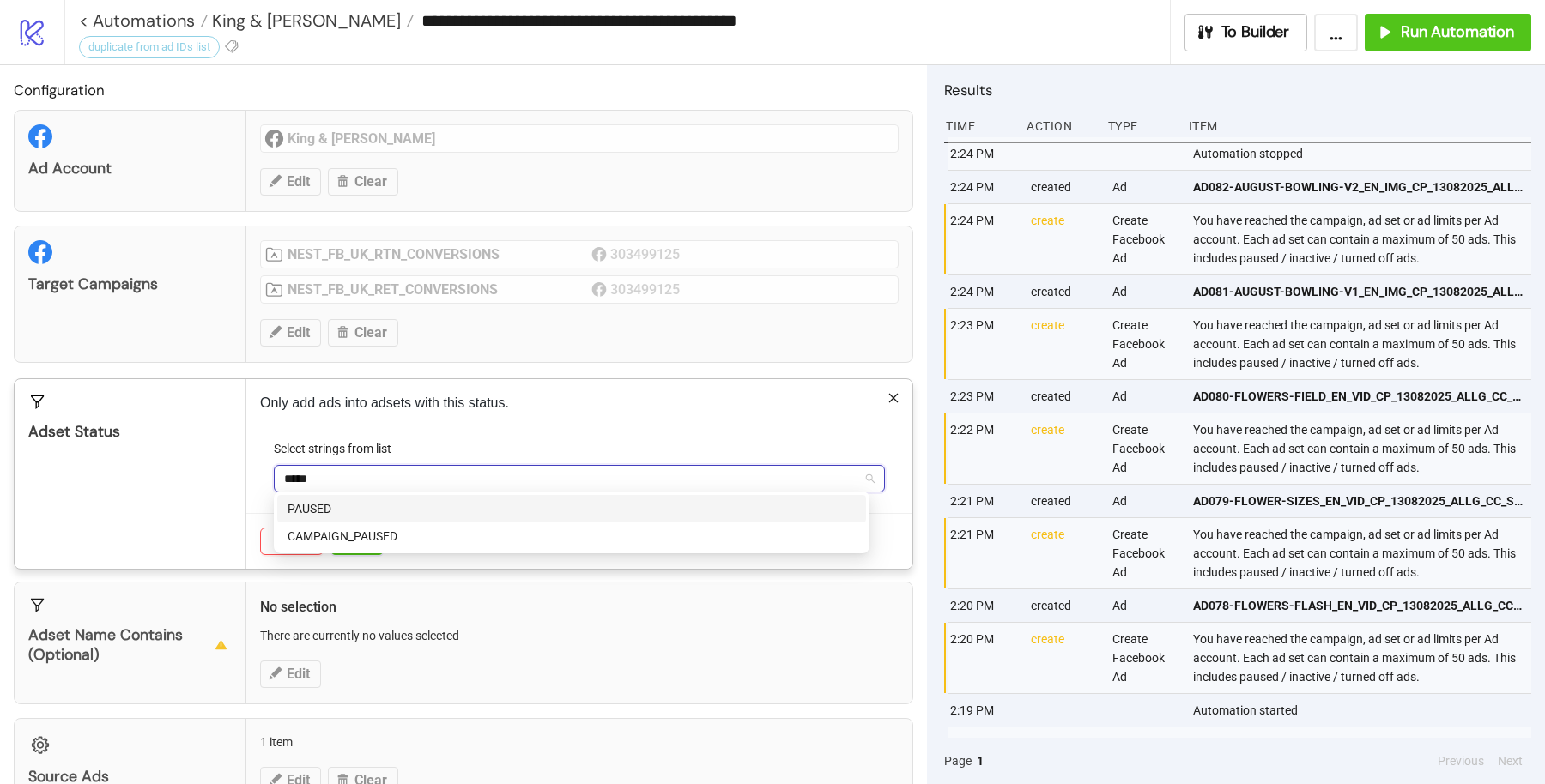
type input "******"
click at [590, 425] on div "Only add ads into adsets with this status. Select strings from list PAUSED Canc…" at bounding box center [578, 473] width 665 height 189
click at [359, 541] on span "Save" at bounding box center [357, 541] width 26 height 14
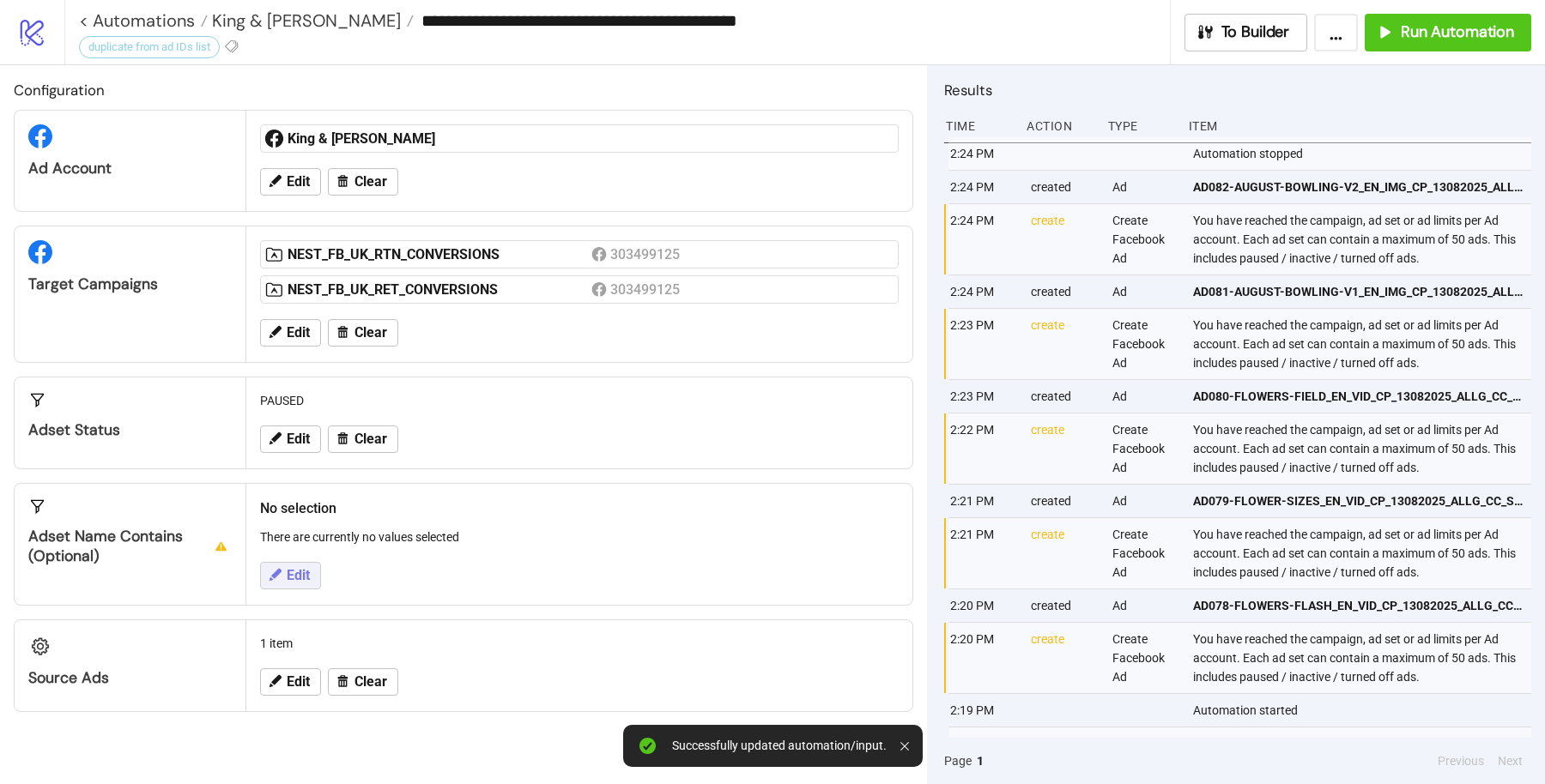
click at [298, 568] on span "Edit" at bounding box center [297, 576] width 23 height 16
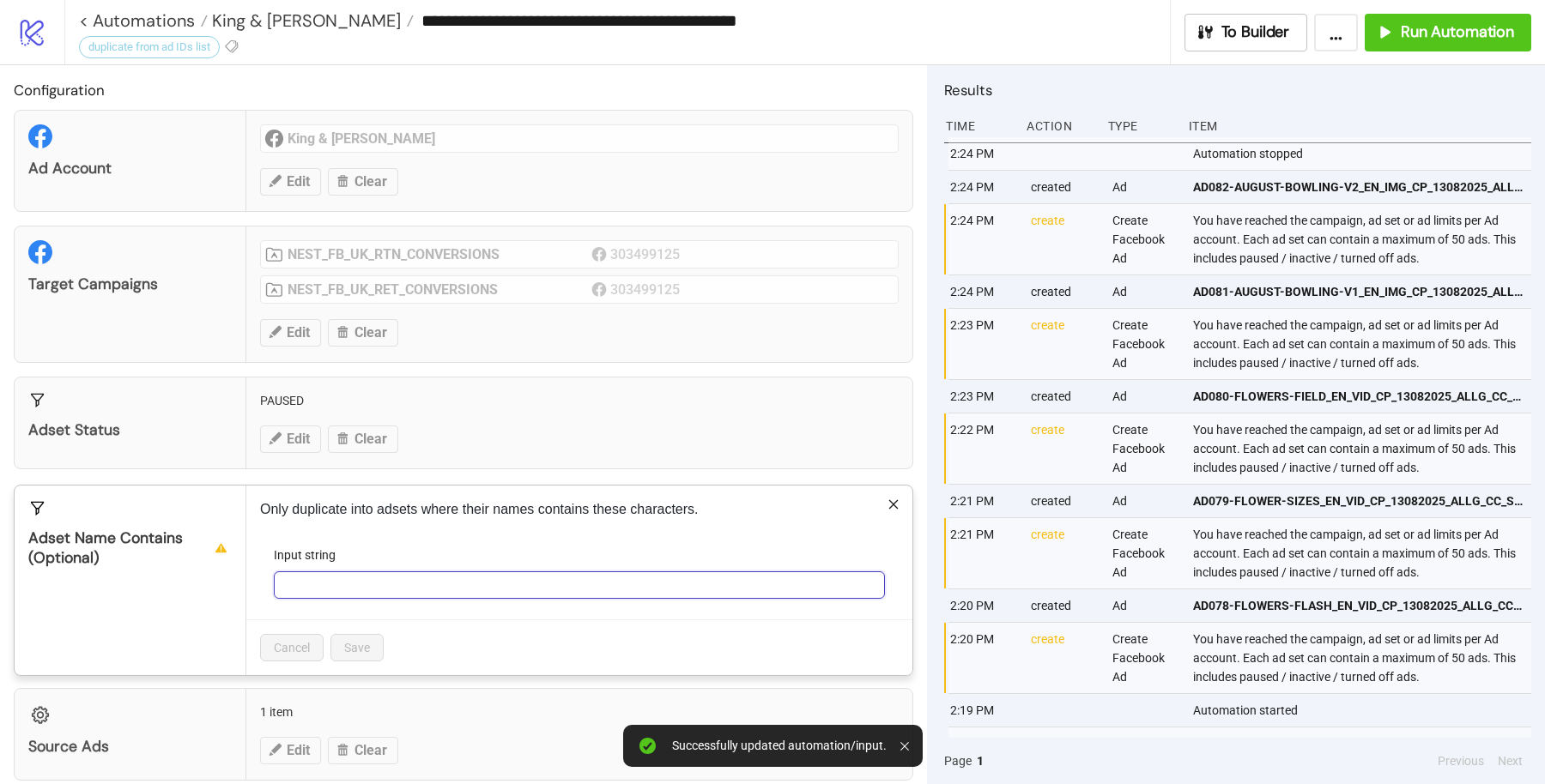
click at [405, 578] on input "Input string" at bounding box center [579, 585] width 611 height 28
type input "********"
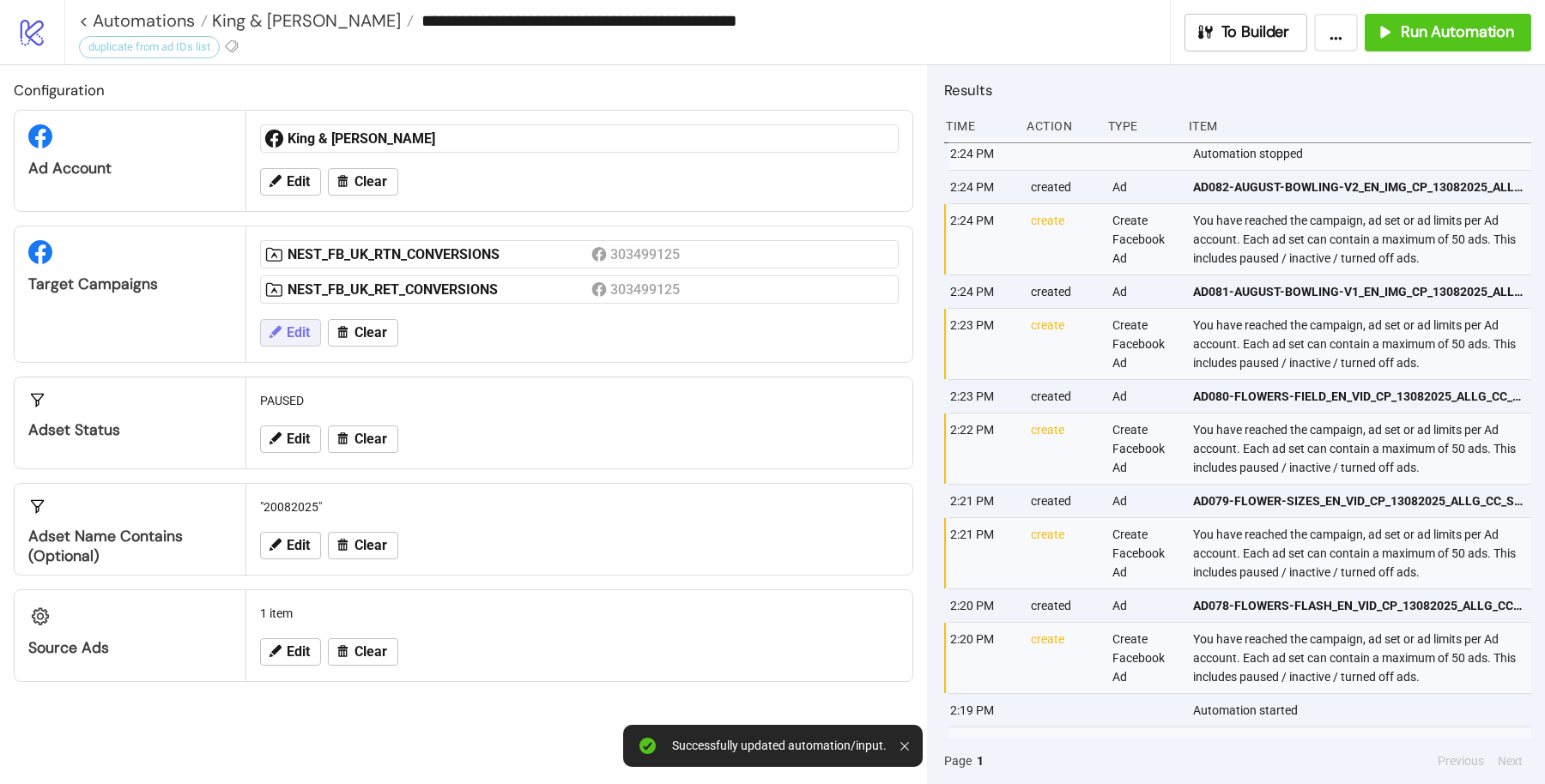
click at [311, 328] on button "Edit" at bounding box center [290, 333] width 60 height 28
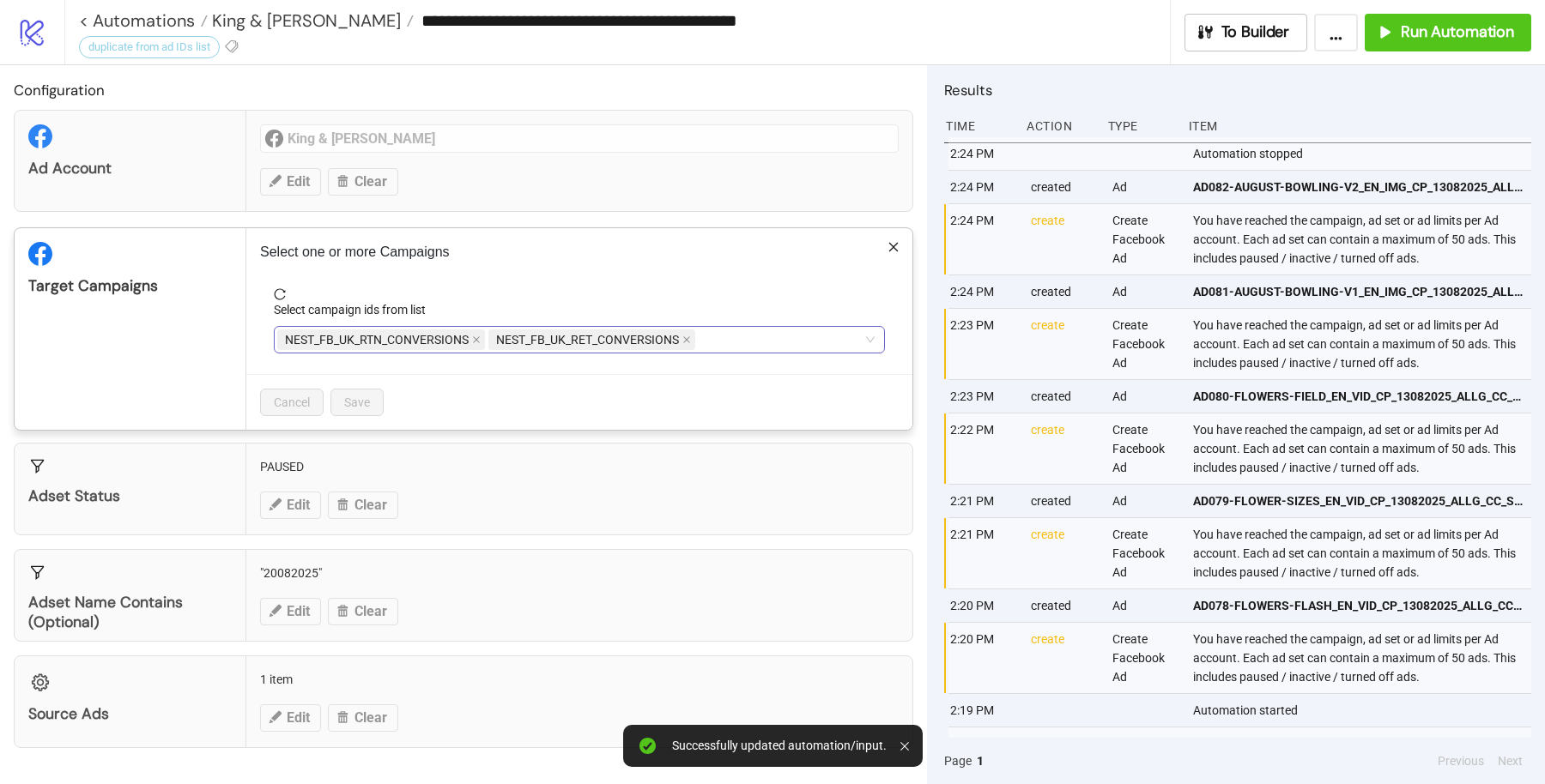
click at [791, 343] on div "NEST_FB_UK_RTN_CONVERSIONS NEST_FB_UK_RET_CONVERSIONS" at bounding box center [569, 340] width 586 height 24
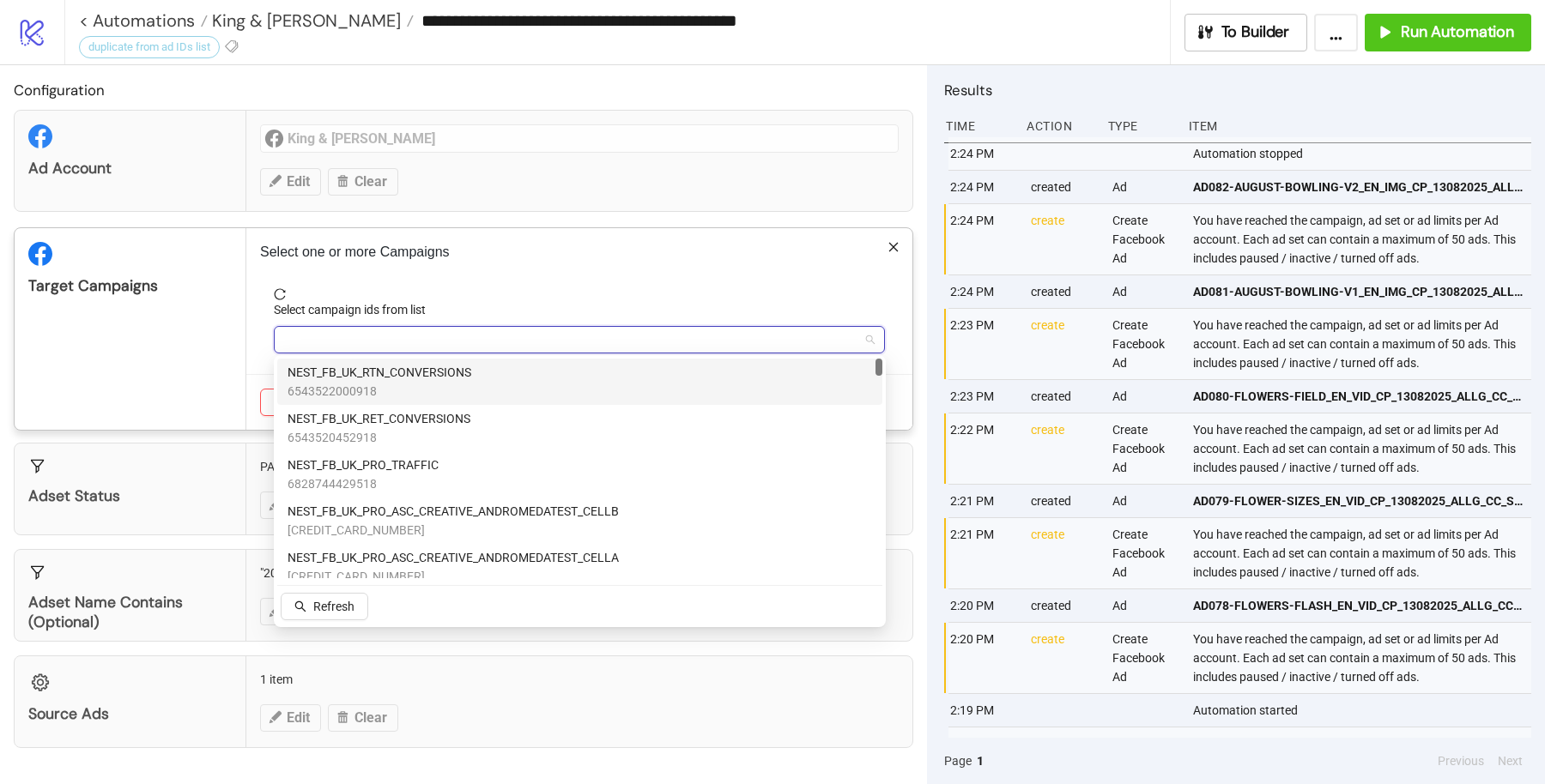
click at [582, 369] on div "NEST_FB_UK_RTN_CONVERSIONS 6543522000918" at bounding box center [579, 382] width 584 height 38
click at [564, 245] on p "Select one or more Campaigns" at bounding box center [579, 252] width 639 height 21
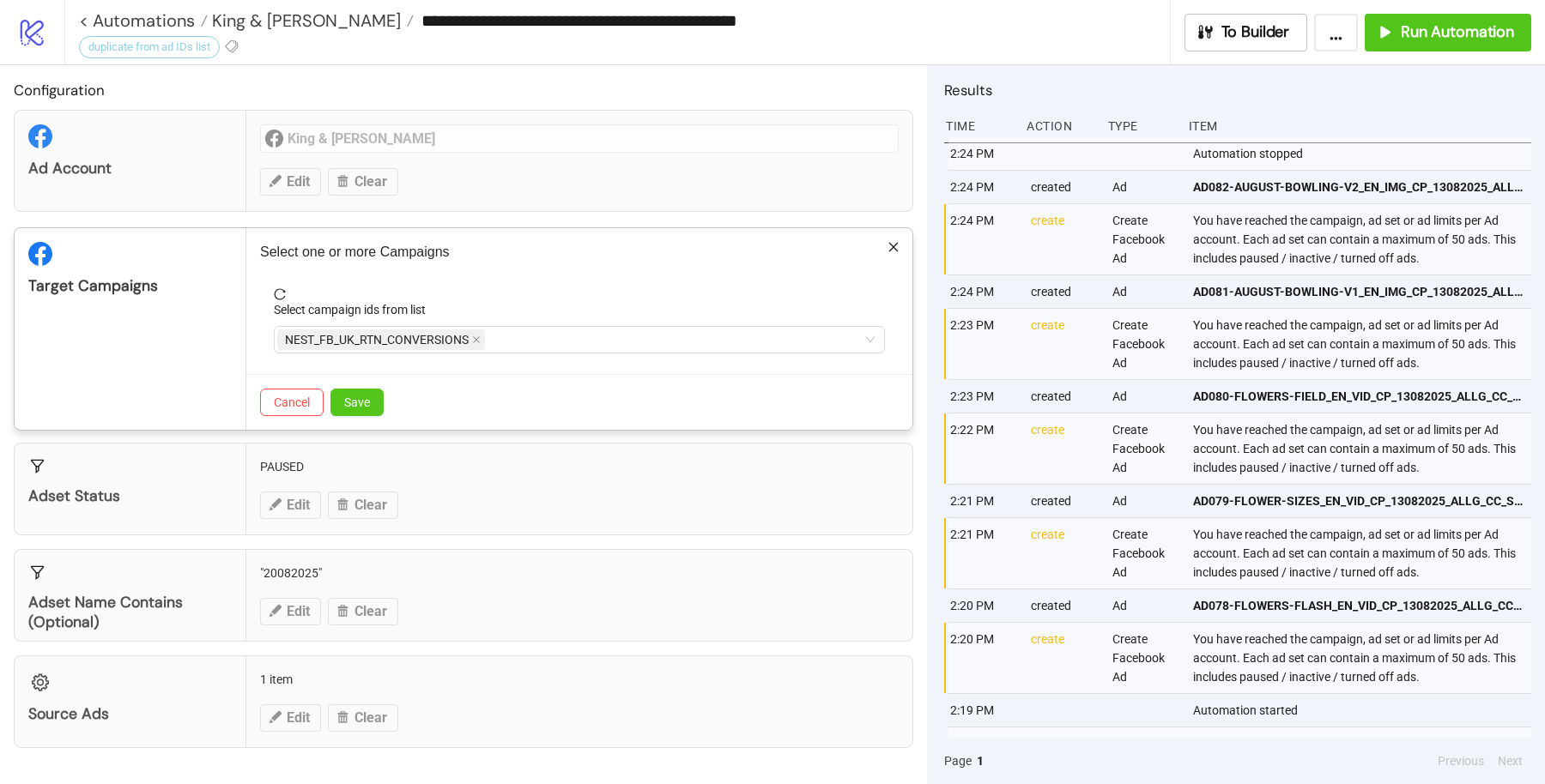
click at [367, 383] on div "Cancel Save" at bounding box center [578, 401] width 665 height 56
click at [352, 395] on span "Save" at bounding box center [357, 402] width 26 height 14
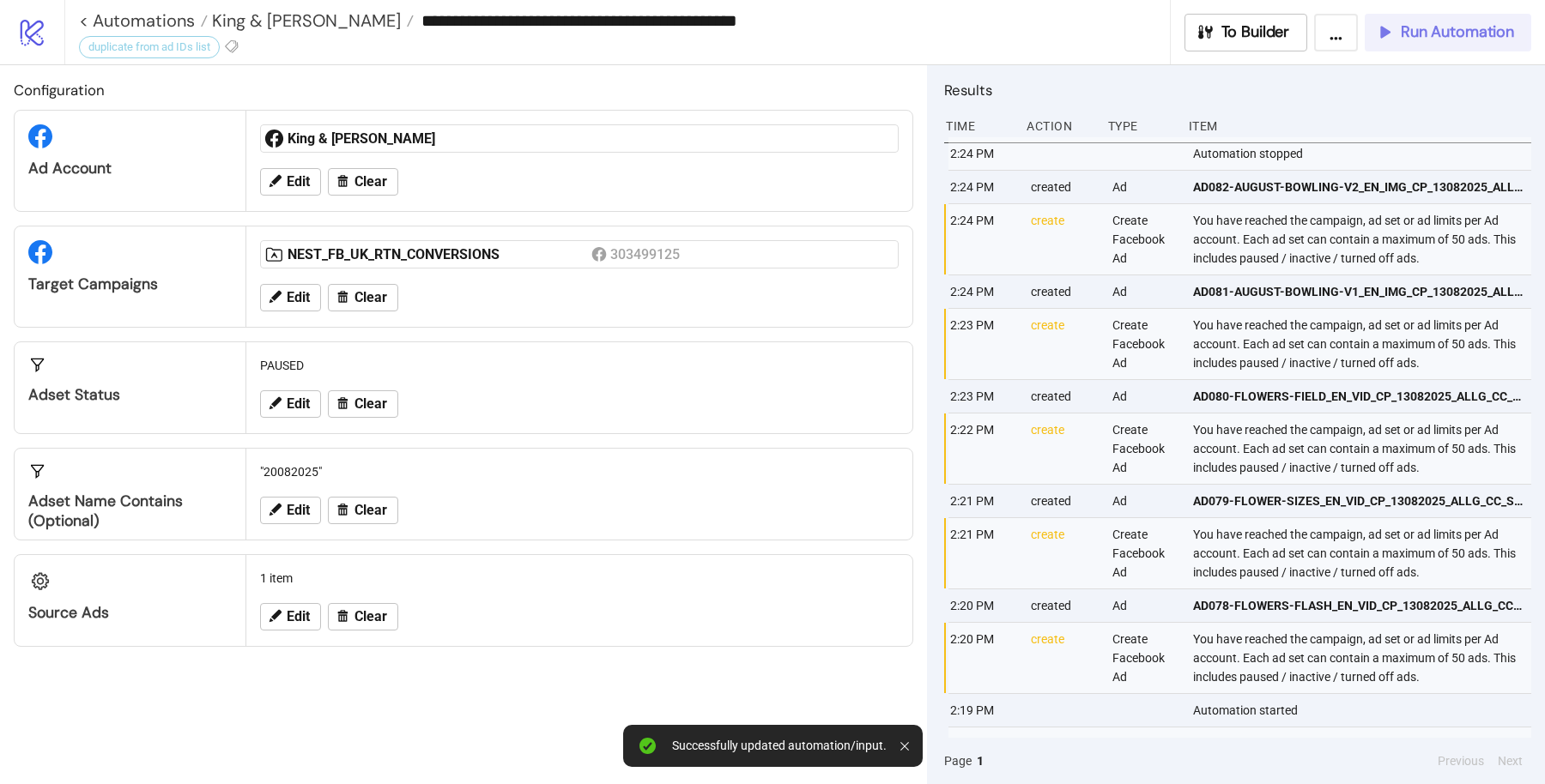
click at [1439, 24] on span "Run Automation" at bounding box center [1457, 32] width 113 height 20
